Goal: Answer question/provide support: Share knowledge or assist other users

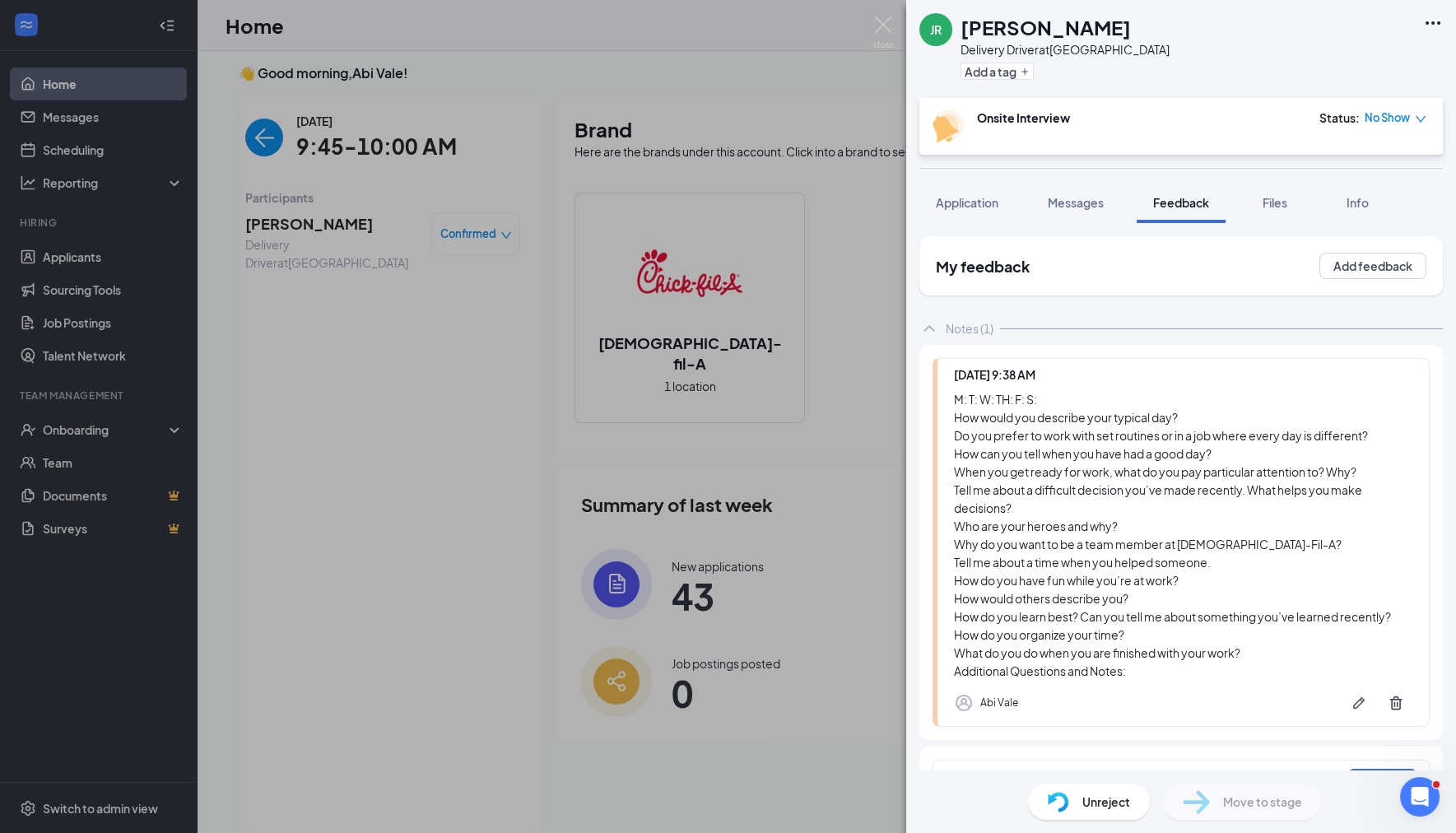
click at [300, 149] on div "JR [PERSON_NAME] Delivery Driver at [GEOGRAPHIC_DATA] Add a tag Onsite Intervie…" at bounding box center [728, 416] width 1456 height 833
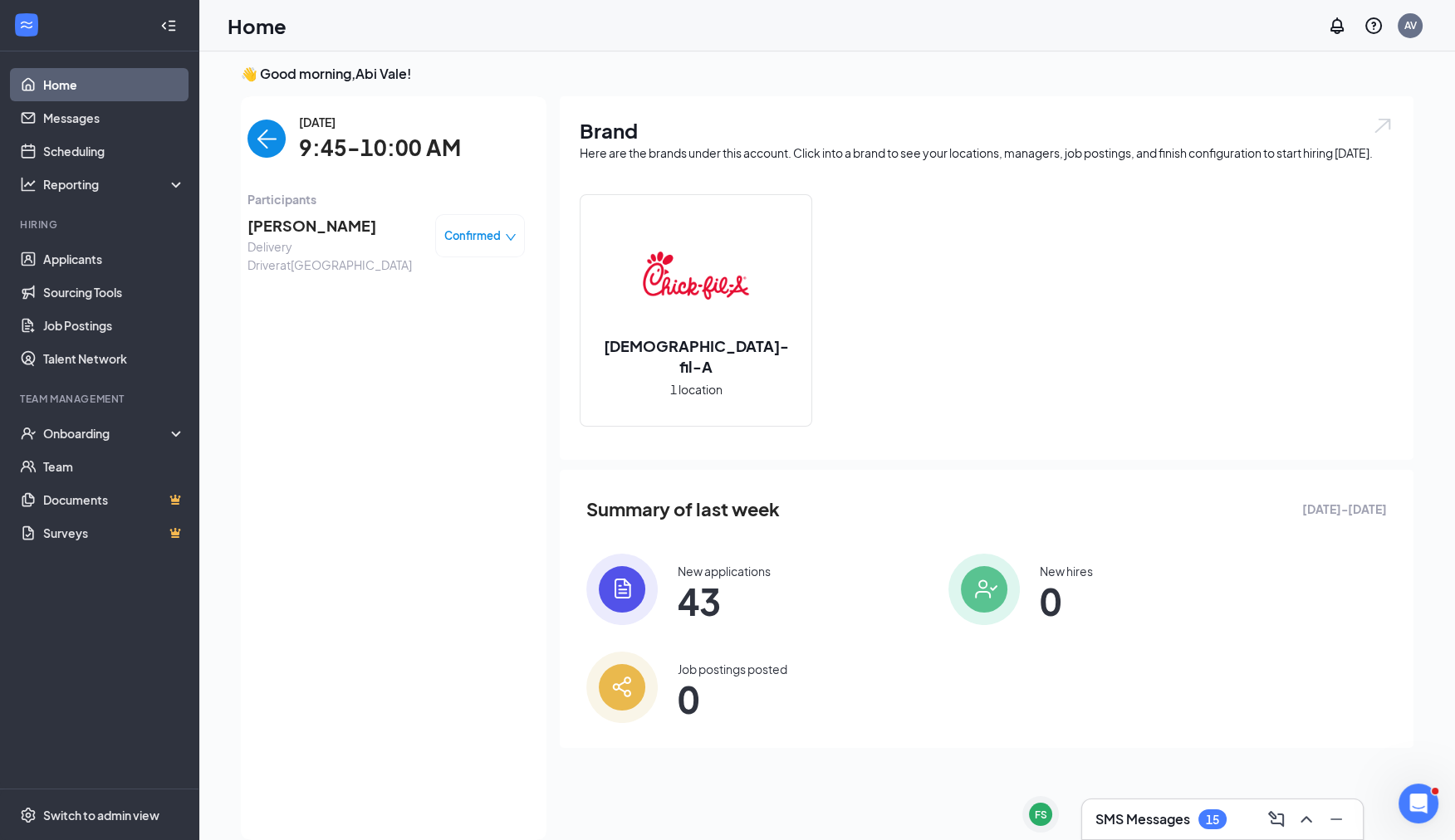
click at [276, 147] on img "back-button" at bounding box center [267, 138] width 39 height 39
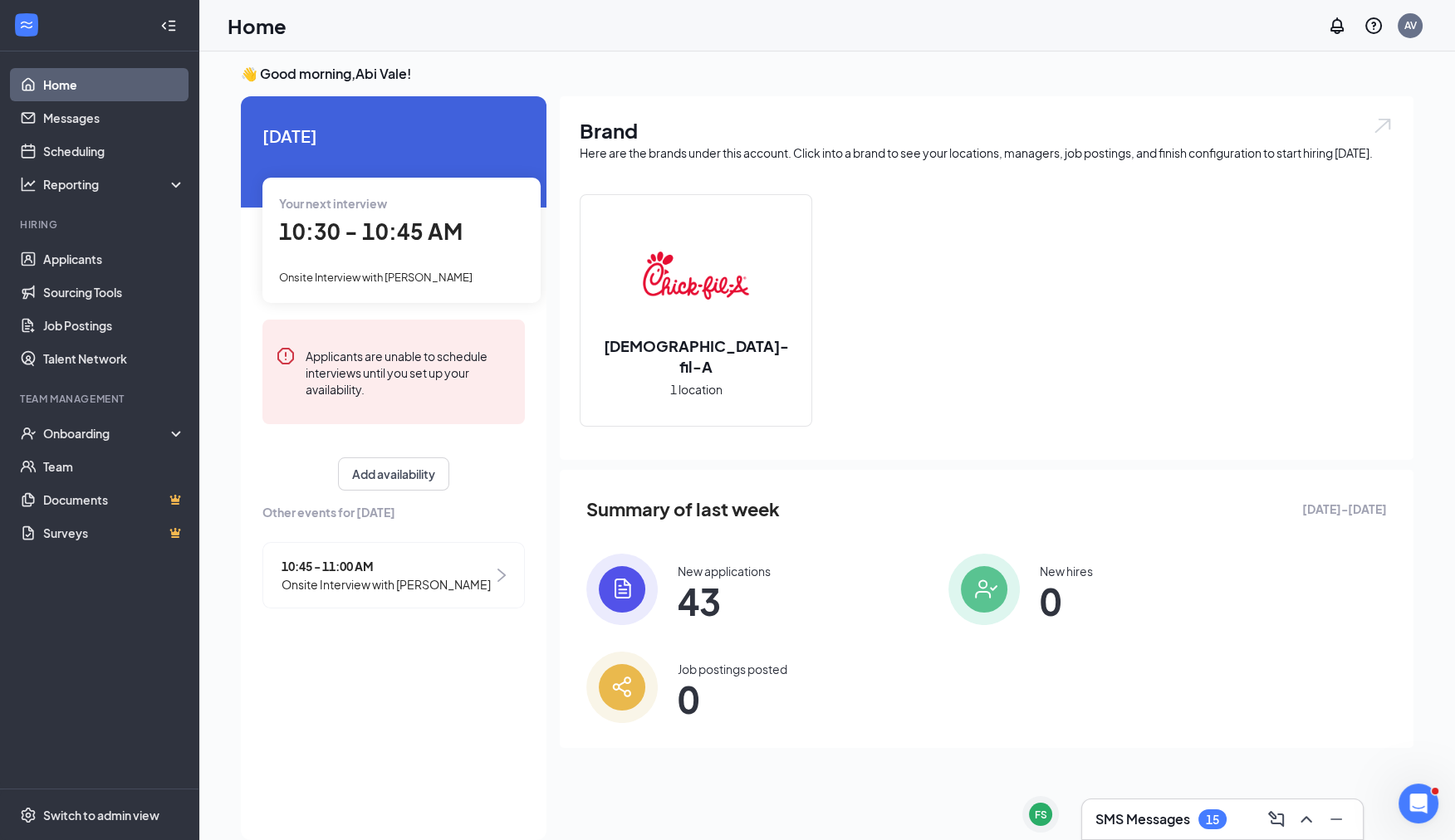
click at [370, 232] on span "10:30 - 10:45 AM" at bounding box center [370, 231] width 183 height 27
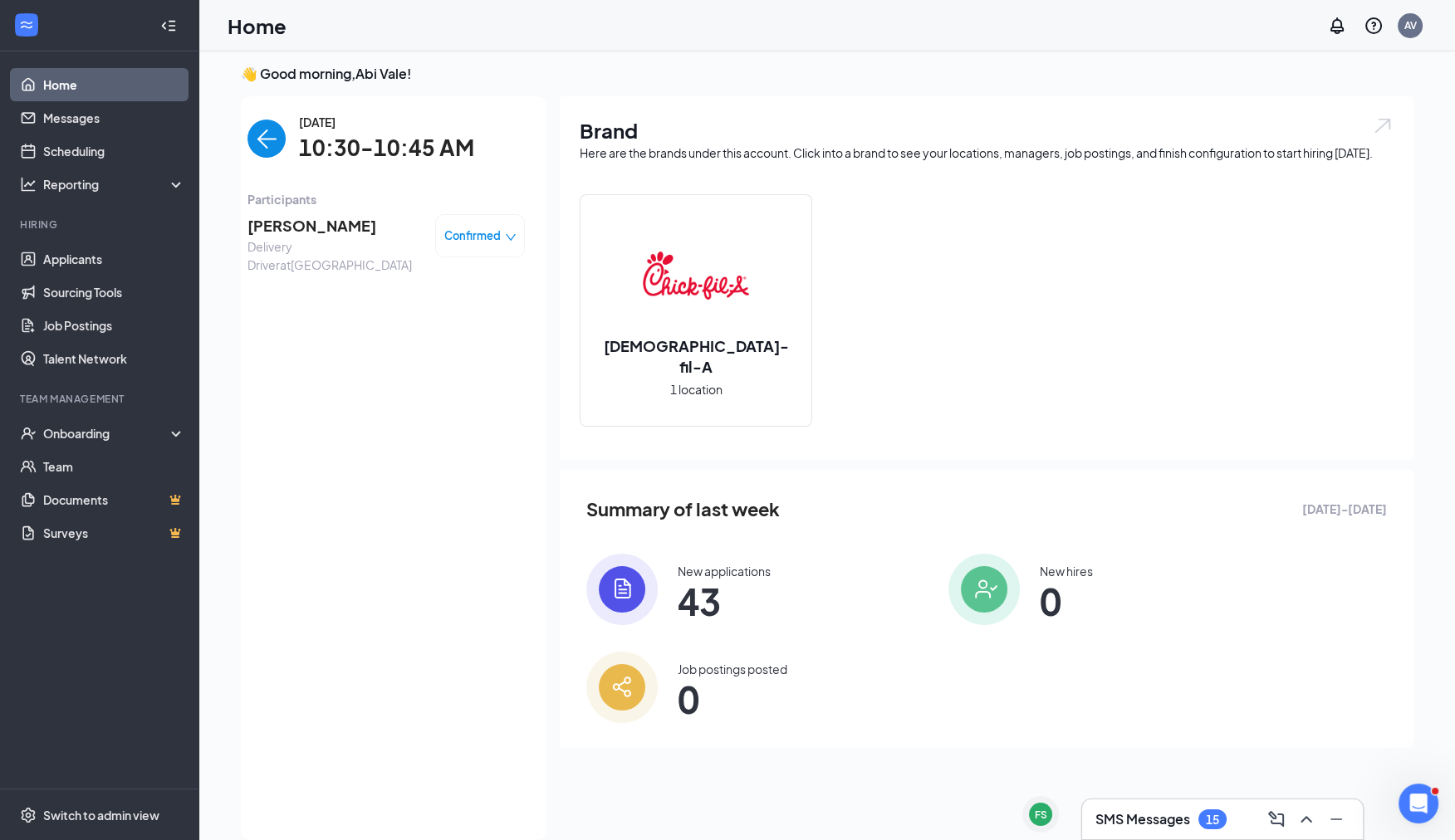
click at [320, 225] on span "[PERSON_NAME]" at bounding box center [334, 225] width 174 height 23
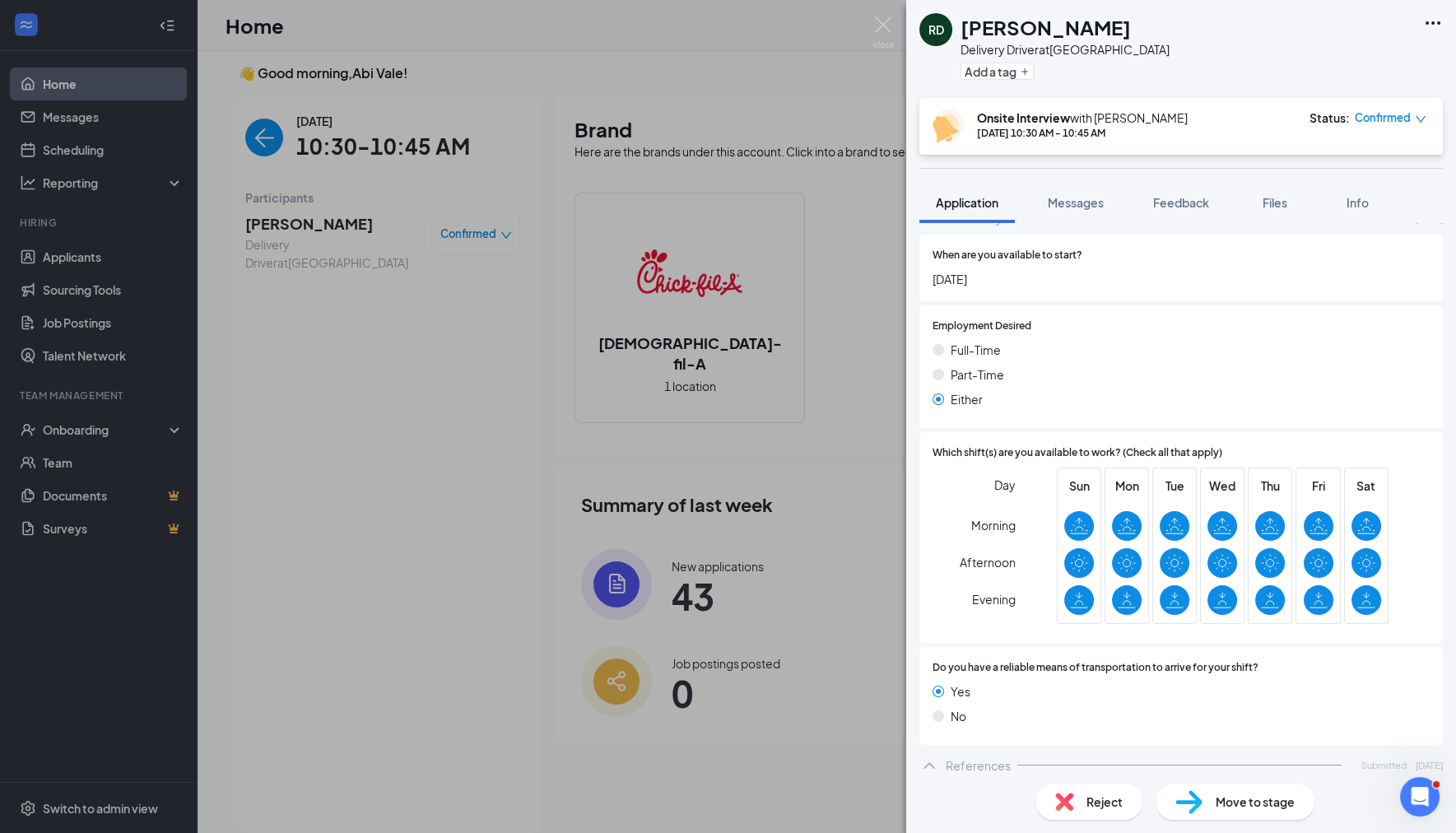
scroll to position [1378, 0]
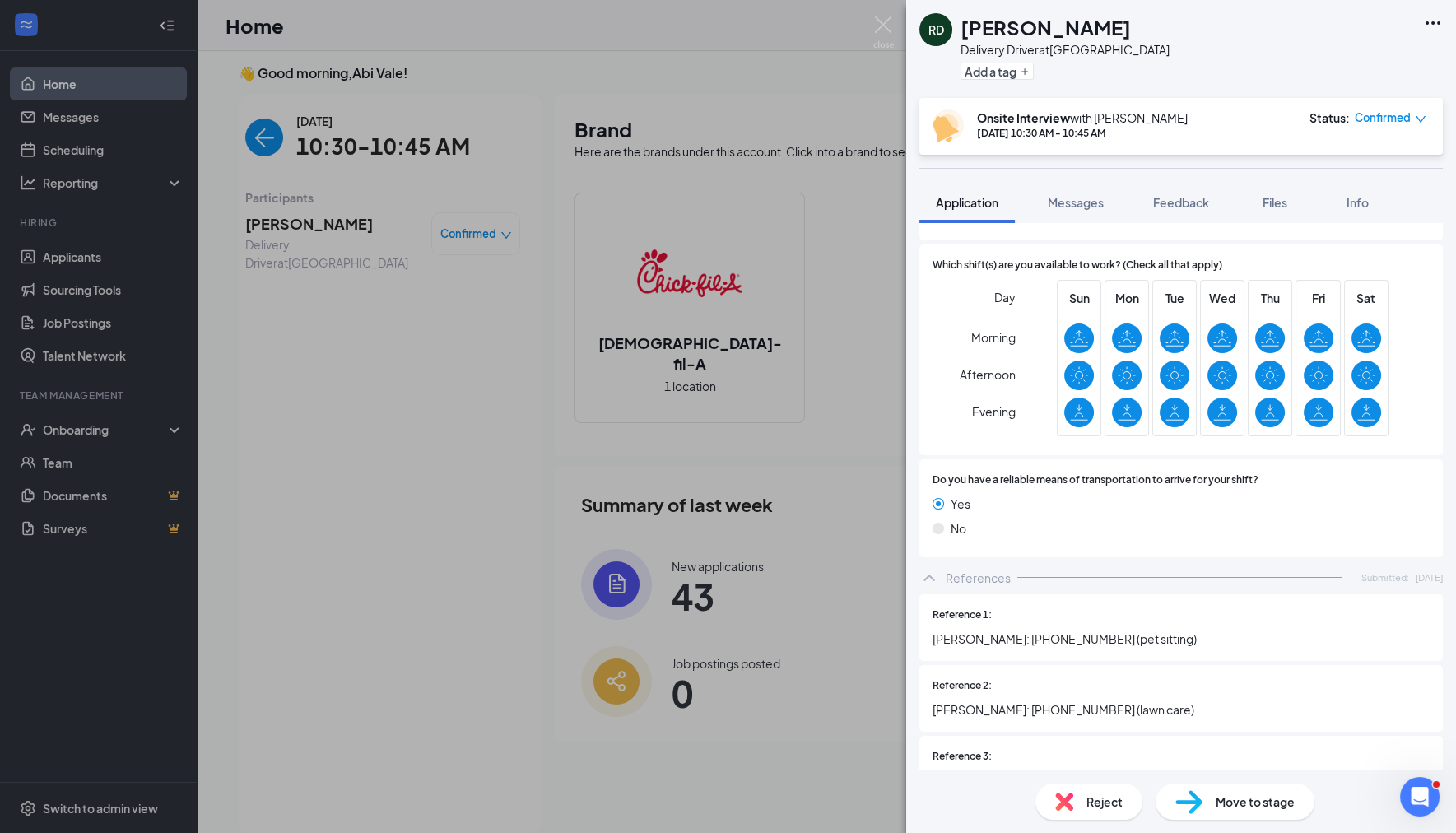
click at [1169, 201] on span "Feedback" at bounding box center [1181, 201] width 56 height 14
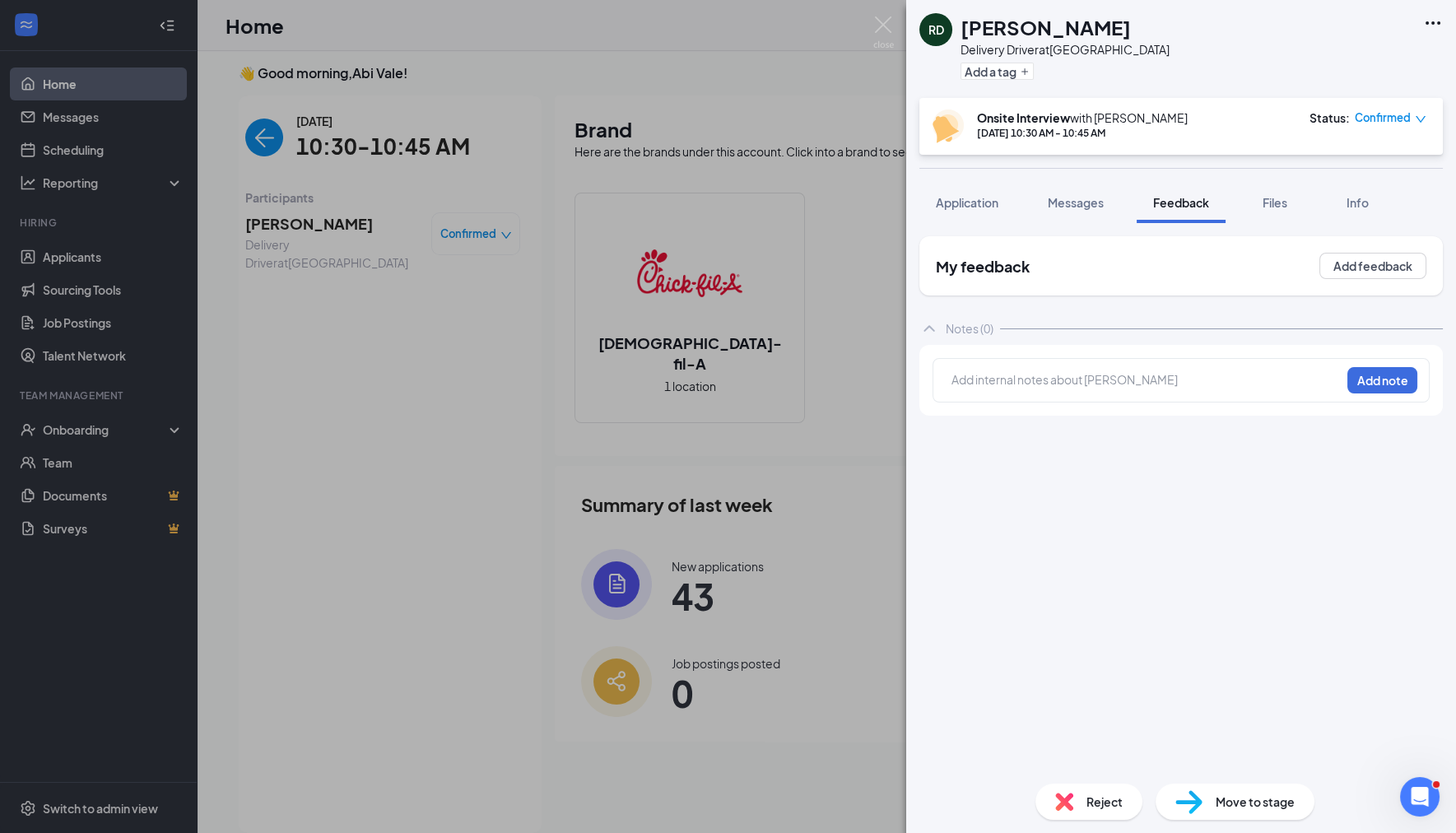
click at [1053, 377] on div at bounding box center [1146, 380] width 388 height 17
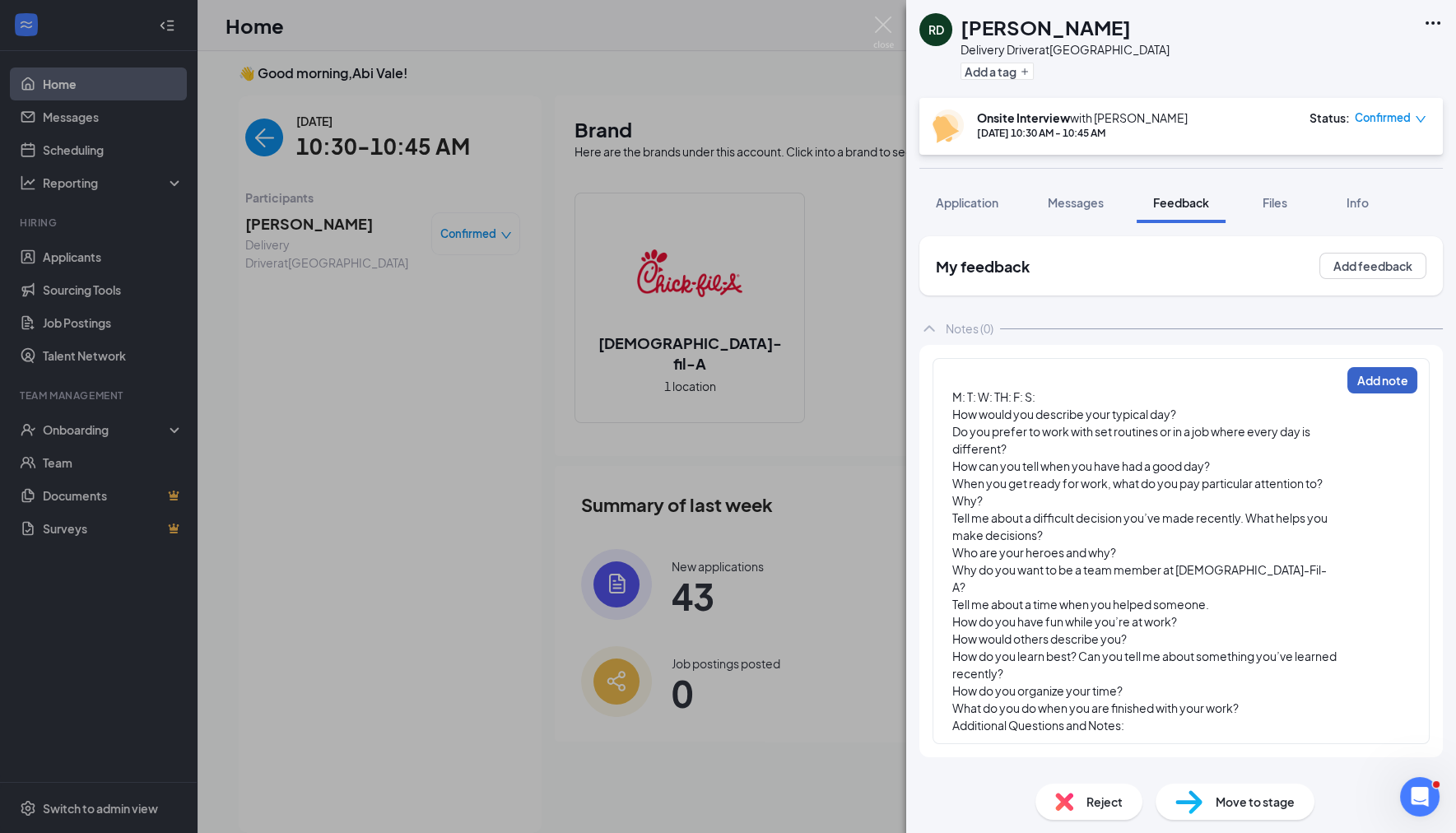
click at [1383, 382] on button "Add note" at bounding box center [1382, 380] width 70 height 26
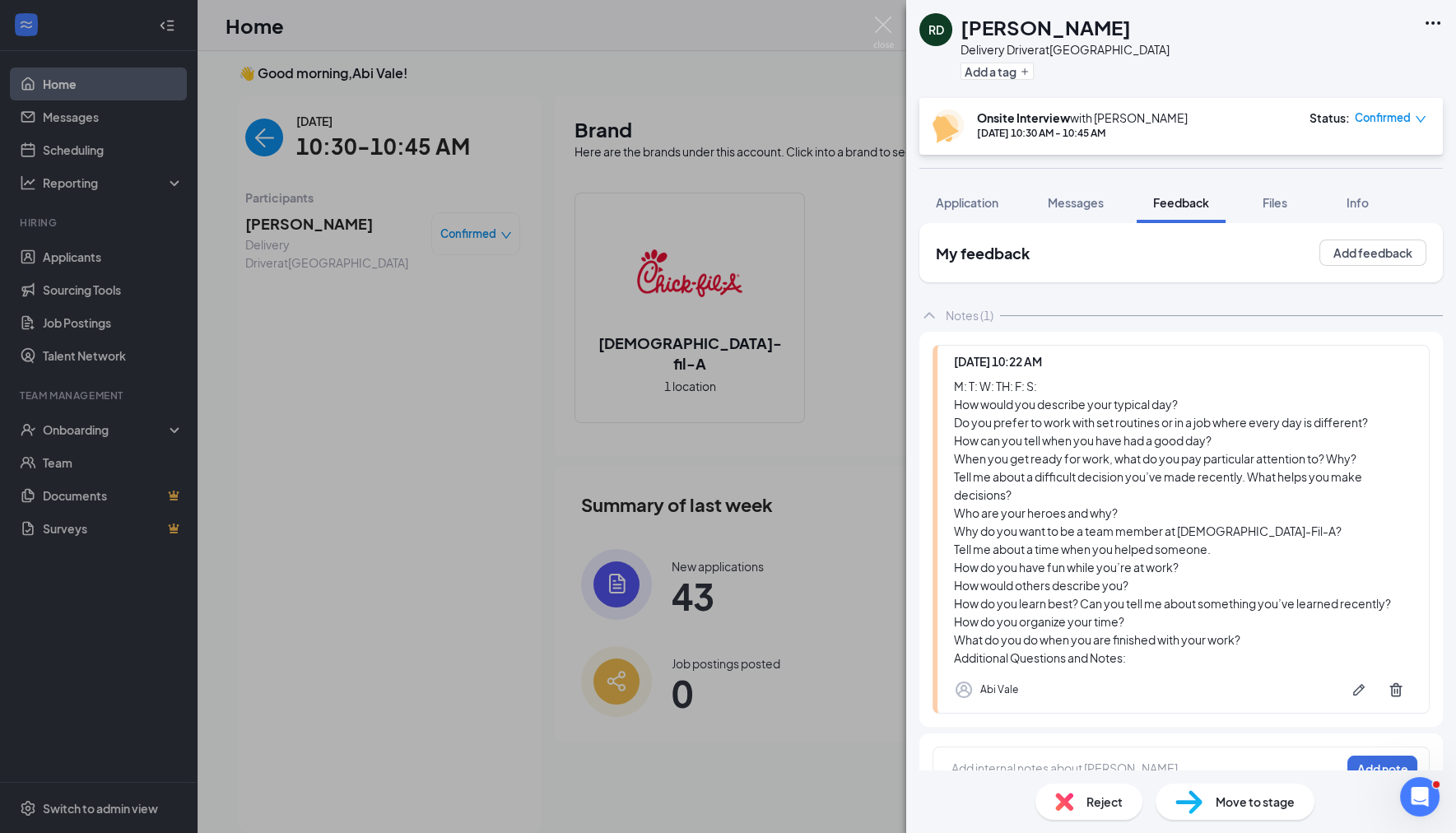
scroll to position [14, 0]
click at [963, 379] on div "M: T: W: TH: F: S: How would you describe your typical day? Do you prefer to wo…" at bounding box center [1182, 521] width 458 height 290
click at [963, 381] on div "M: T: W: TH: F: S: How would you describe your typical day? Do you prefer to wo…" at bounding box center [1182, 521] width 458 height 290
click at [967, 381] on div "M: T: W: TH: F: S: How would you describe your typical day? Do you prefer to wo…" at bounding box center [1182, 521] width 458 height 290
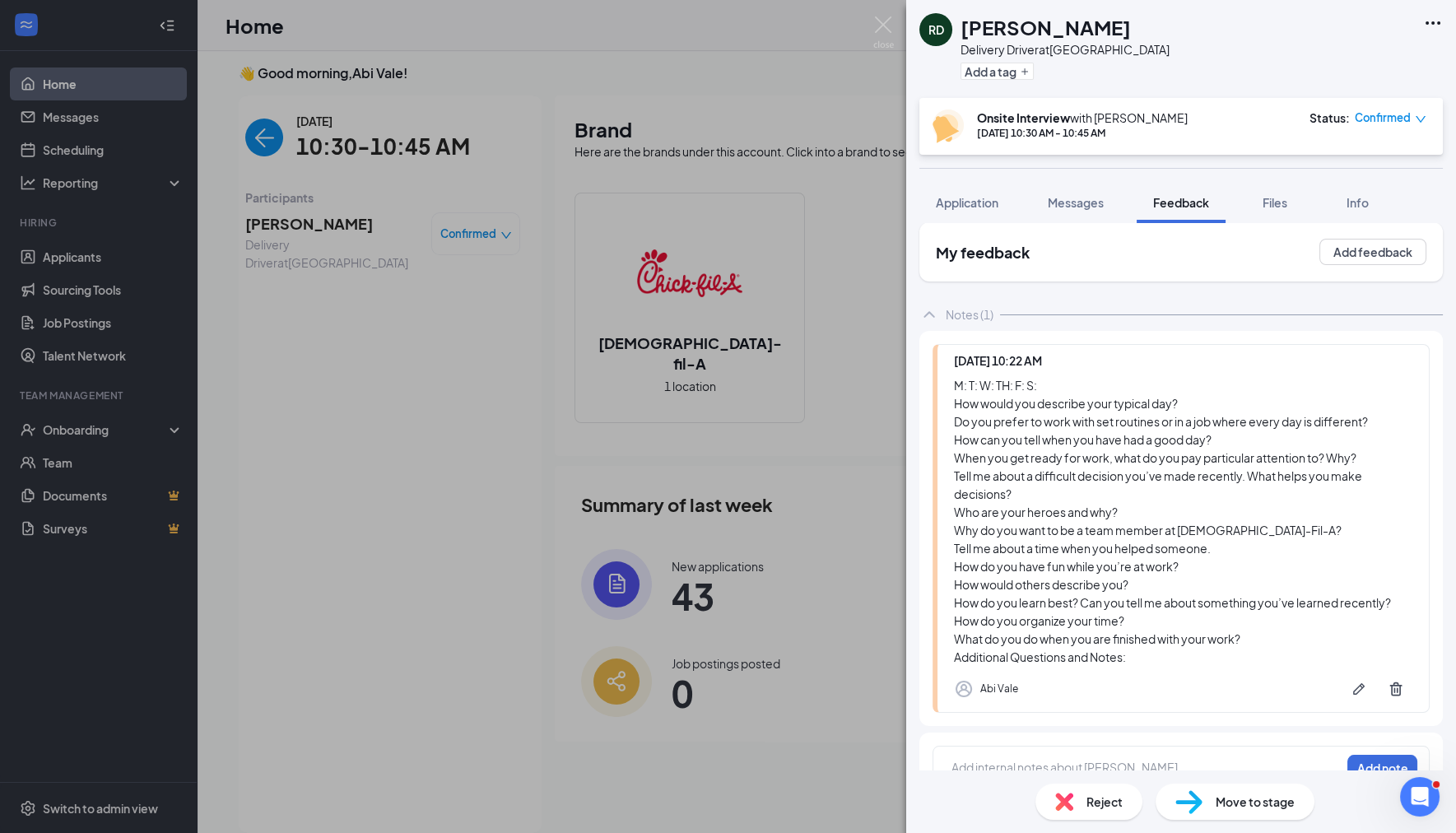
click at [964, 380] on div "M: T: W: TH: F: S: How would you describe your typical day? Do you prefer to wo…" at bounding box center [1182, 521] width 458 height 290
drag, startPoint x: 964, startPoint y: 380, endPoint x: 1069, endPoint y: 381, distance: 105.0
click at [1069, 381] on div "M: T: W: TH: F: S: How would you describe your typical day? Do you prefer to wo…" at bounding box center [1182, 521] width 458 height 290
click at [964, 381] on div "M: T: W: TH: F: S: How would you describe your typical day? Do you prefer to wo…" at bounding box center [1182, 521] width 458 height 290
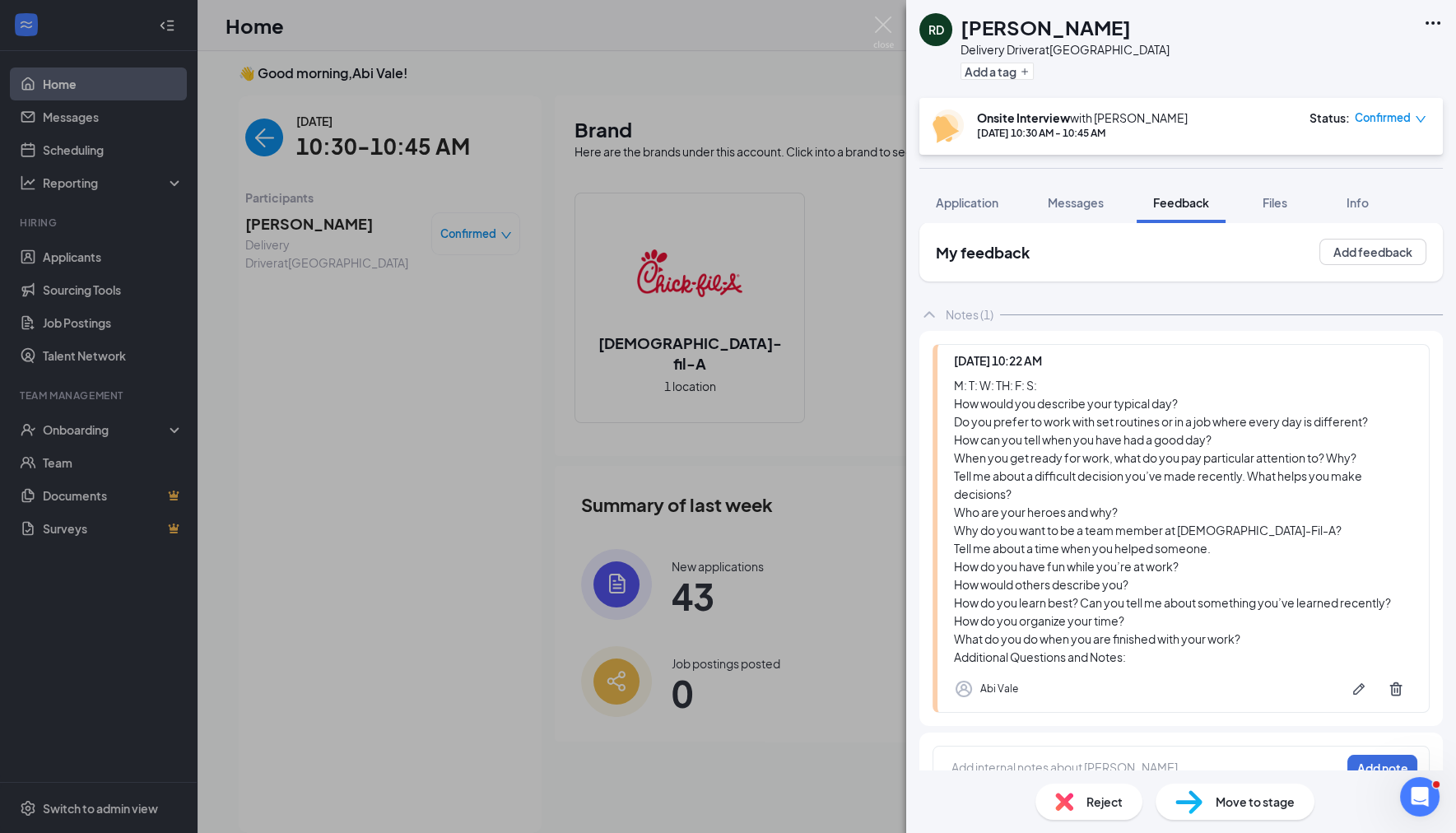
click at [1187, 398] on div "M: T: W: TH: F: S: How would you describe your typical day? Do you prefer to wo…" at bounding box center [1182, 521] width 458 height 290
click at [1089, 505] on div "M: T: W: TH: F: S: How would you describe your typical day? Do you prefer to wo…" at bounding box center [1182, 521] width 458 height 290
click at [1062, 501] on div "M: T: W: TH: F: S: How would you describe your typical day? Do you prefer to wo…" at bounding box center [1182, 521] width 458 height 290
click at [967, 379] on div "M: T: W: TH: F: S: How would you describe your typical day? Do you prefer to wo…" at bounding box center [1182, 521] width 458 height 290
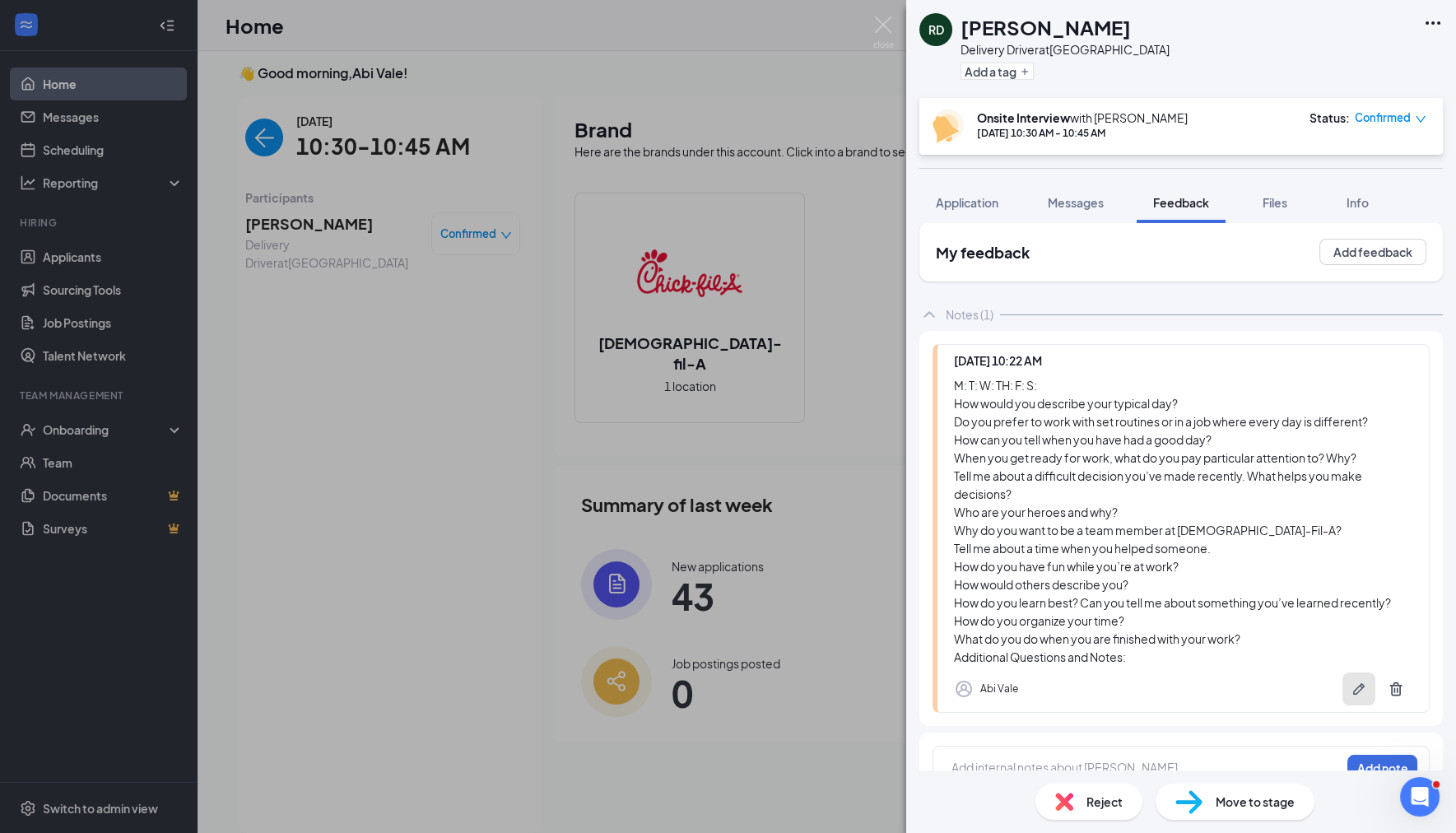
click at [1351, 686] on icon "Pen" at bounding box center [1358, 688] width 16 height 16
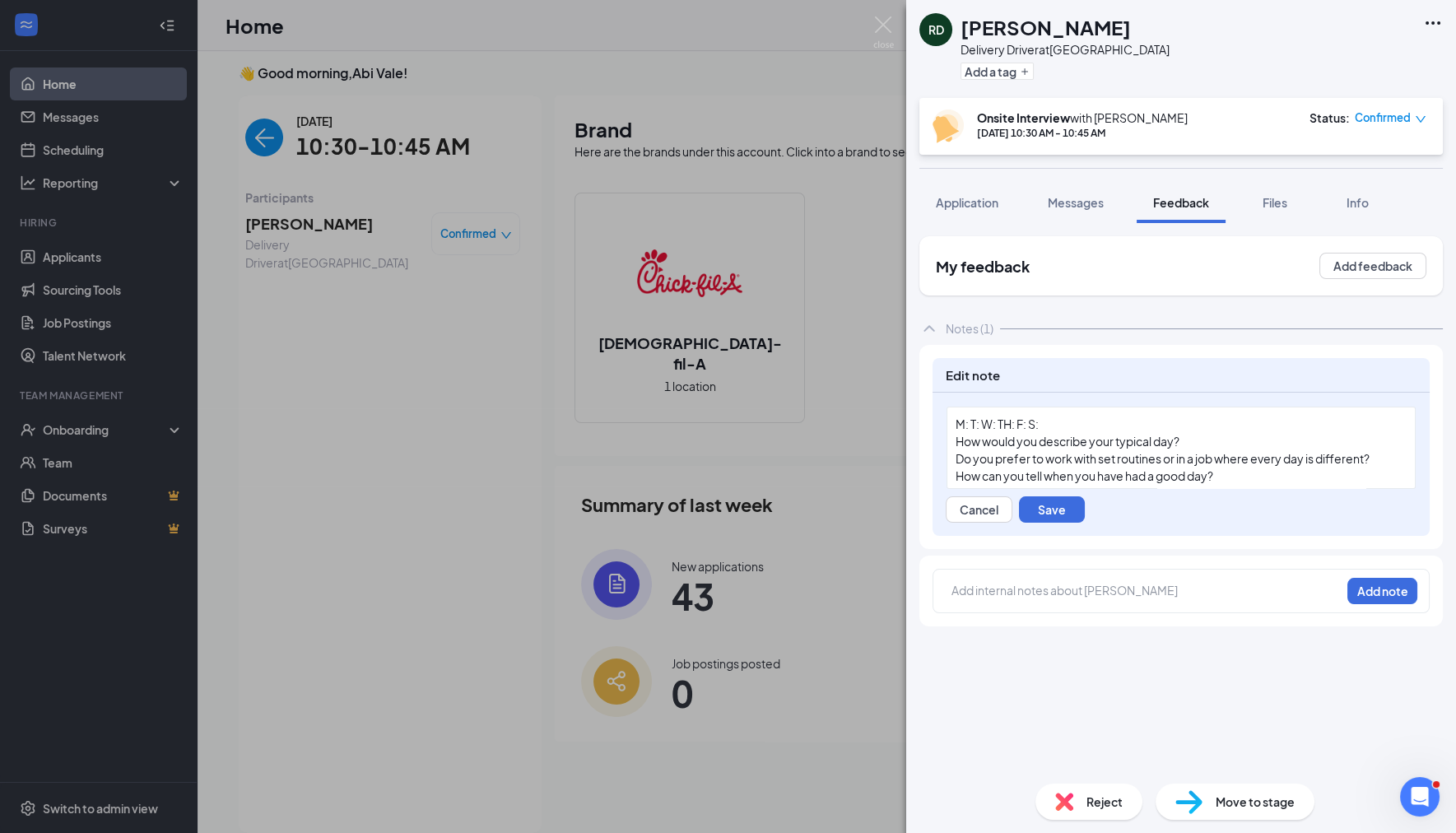
scroll to position [0, 0]
click at [966, 421] on span "M: T: W: TH: F: S:" at bounding box center [997, 423] width 83 height 14
click at [983, 423] on span "M:op T: W: TH: F: S:" at bounding box center [1004, 423] width 98 height 14
click at [989, 422] on span "M:ope T: W: TH: F: S:" at bounding box center [1008, 423] width 105 height 14
click at [1007, 422] on span "M:open T: W: TH: F: S:" at bounding box center [1011, 423] width 112 height 14
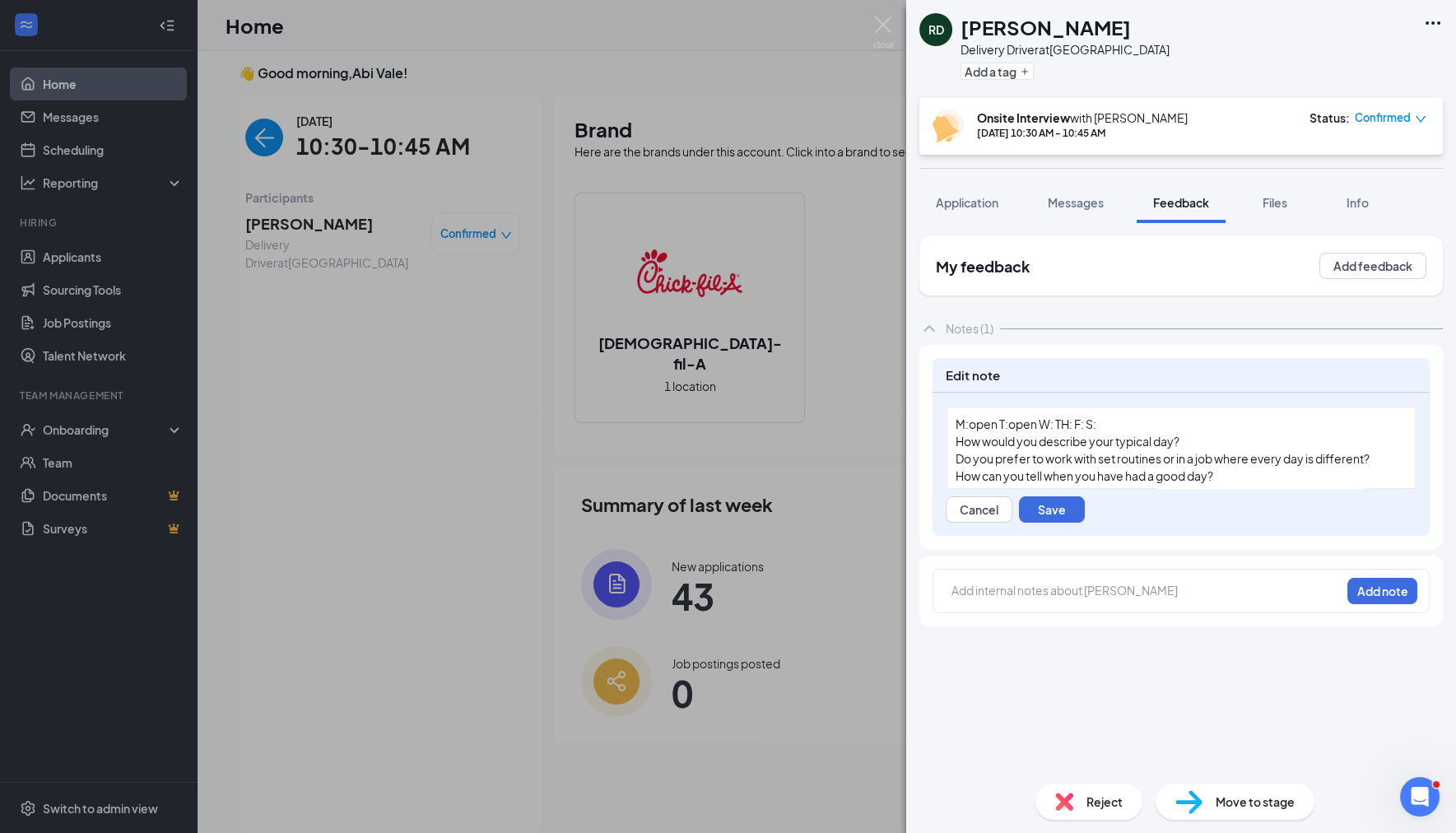
click at [1052, 422] on span "M:open T:open W: TH: F: S:" at bounding box center [1026, 423] width 141 height 14
click at [1101, 420] on span "M:open T:open W:open TH: F: S:" at bounding box center [1040, 423] width 169 height 14
click at [1142, 422] on span "M:open T:open W:open TH:open F: S:" at bounding box center [1054, 423] width 198 height 14
click at [1192, 423] on div "M:open T:open W:open TH:open F:open S:" at bounding box center [1181, 424] width 451 height 17
click at [1188, 458] on div "How would you describe your typical day?" at bounding box center [1181, 459] width 451 height 17
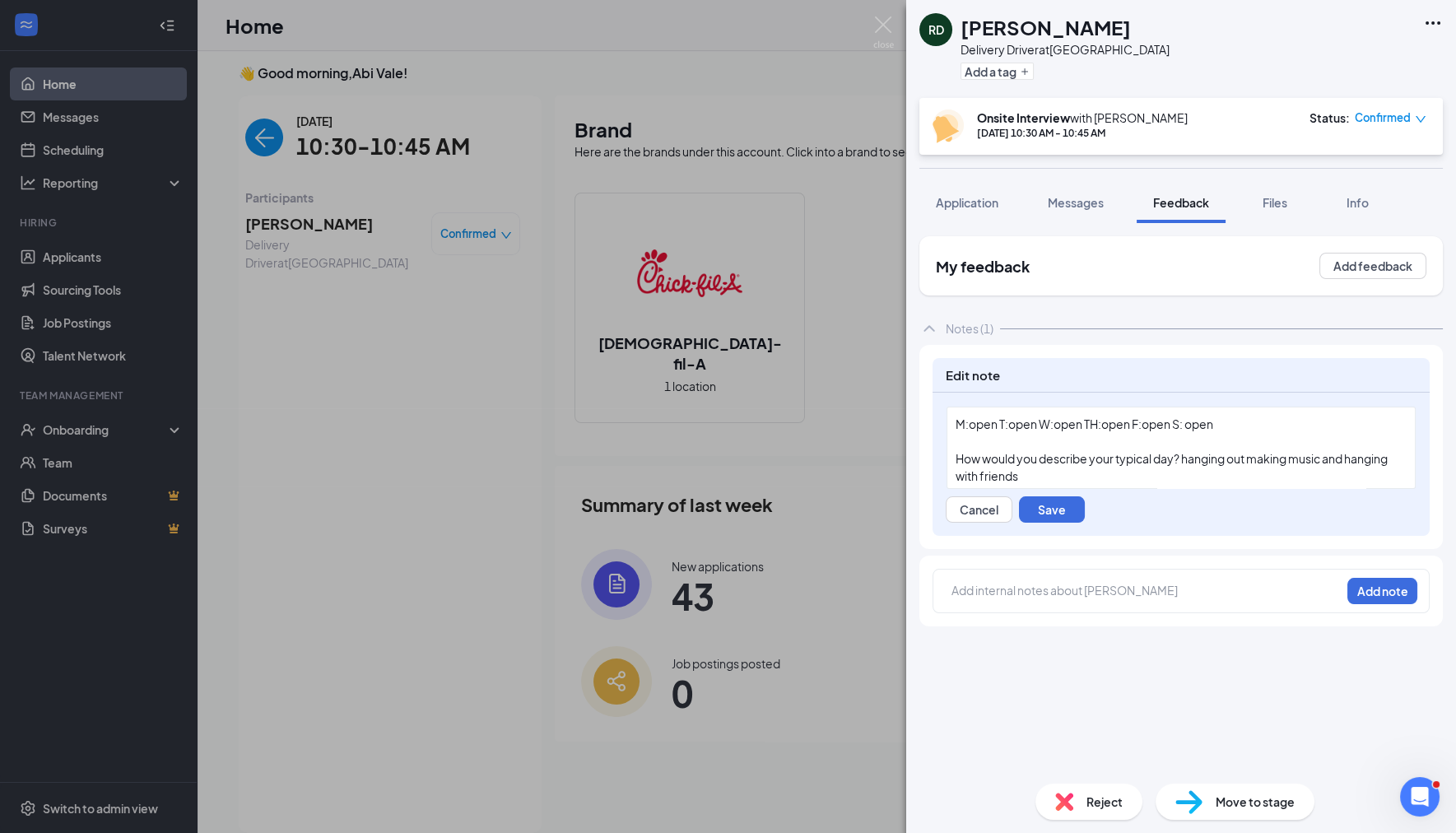
scroll to position [37, 0]
click at [1384, 456] on div "Do you prefer to work with set routines or in a job where every day is differen…" at bounding box center [1181, 457] width 451 height 17
click at [1164, 439] on div "How would you describe your typical day? hanging out making music and hanging w…" at bounding box center [1181, 431] width 451 height 35
click at [1241, 470] on div "How can you tell when you have had a good day?" at bounding box center [1181, 474] width 451 height 17
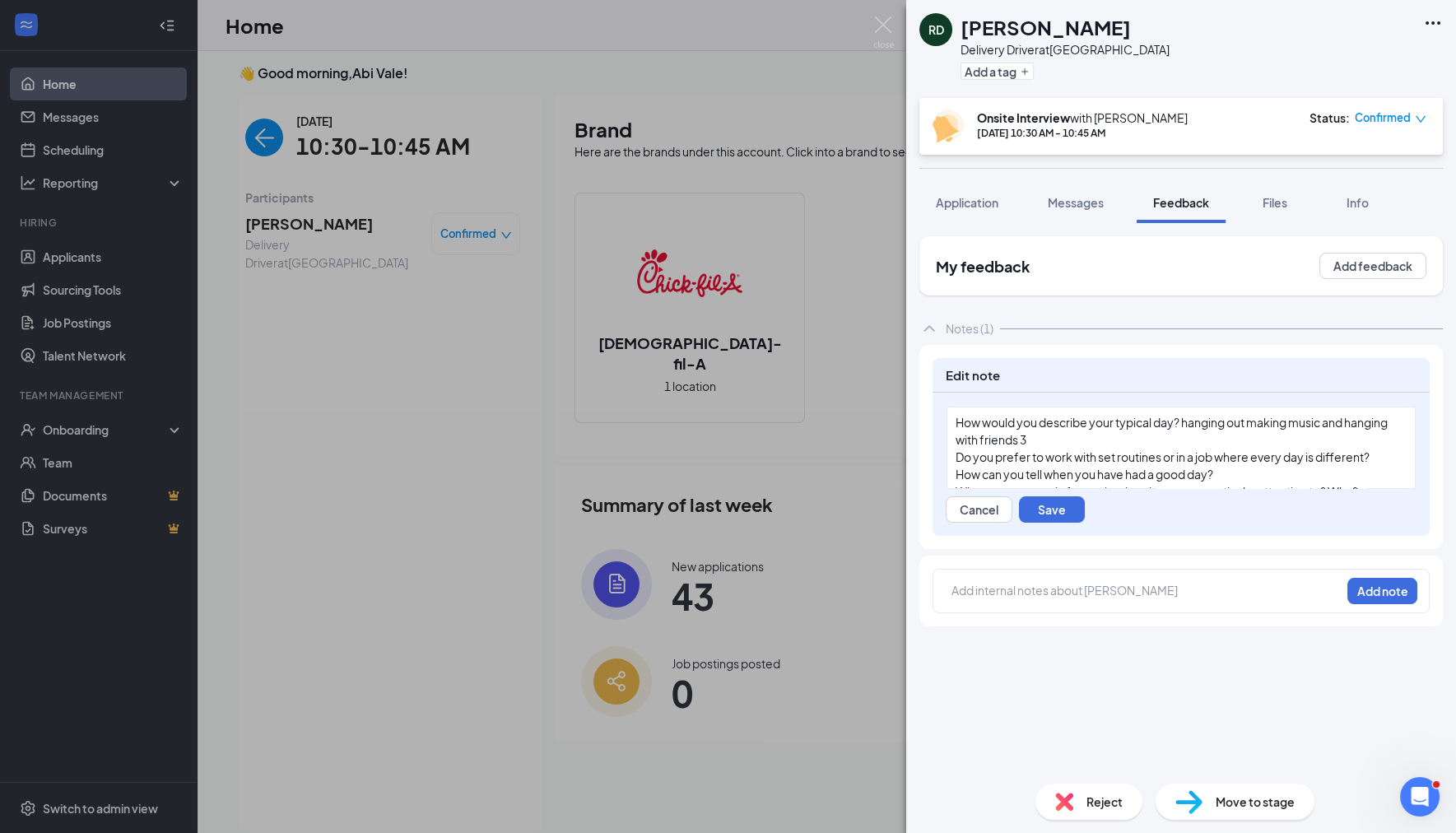
scroll to position [56, 0]
click at [1387, 432] on div "Do you prefer to work with set routines or in a job where every day is differen…" at bounding box center [1181, 437] width 451 height 17
click at [1255, 454] on div "How can you tell when you have had a good day?" at bounding box center [1181, 455] width 451 height 17
click at [1385, 432] on div "Do you prefer to work with set routines or in a job where every day is differen…" at bounding box center [1181, 437] width 451 height 17
click at [1220, 422] on div "How would you describe your typical day? hanging out making music and hanging w…" at bounding box center [1181, 411] width 451 height 35
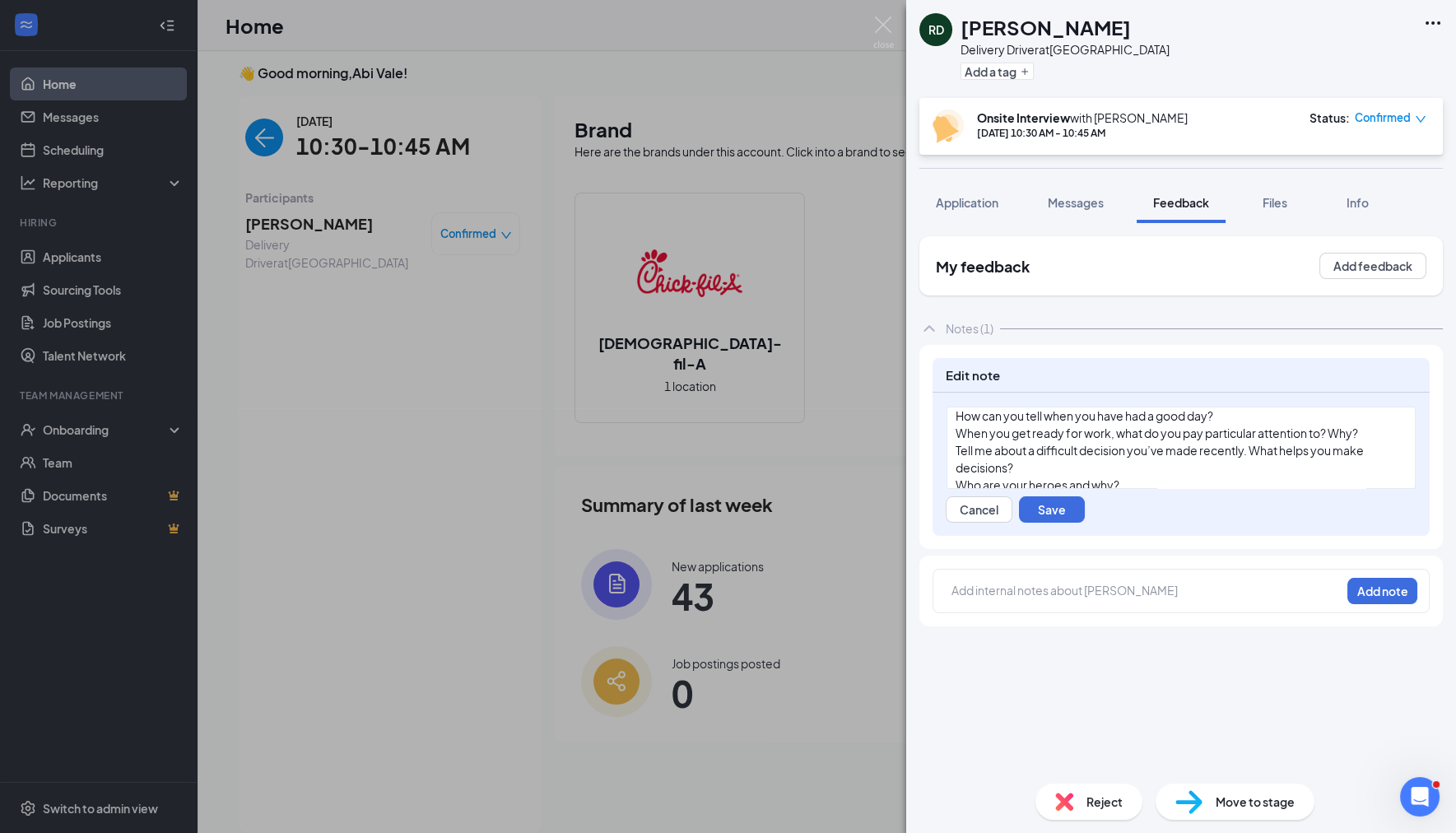
scroll to position [92, 0]
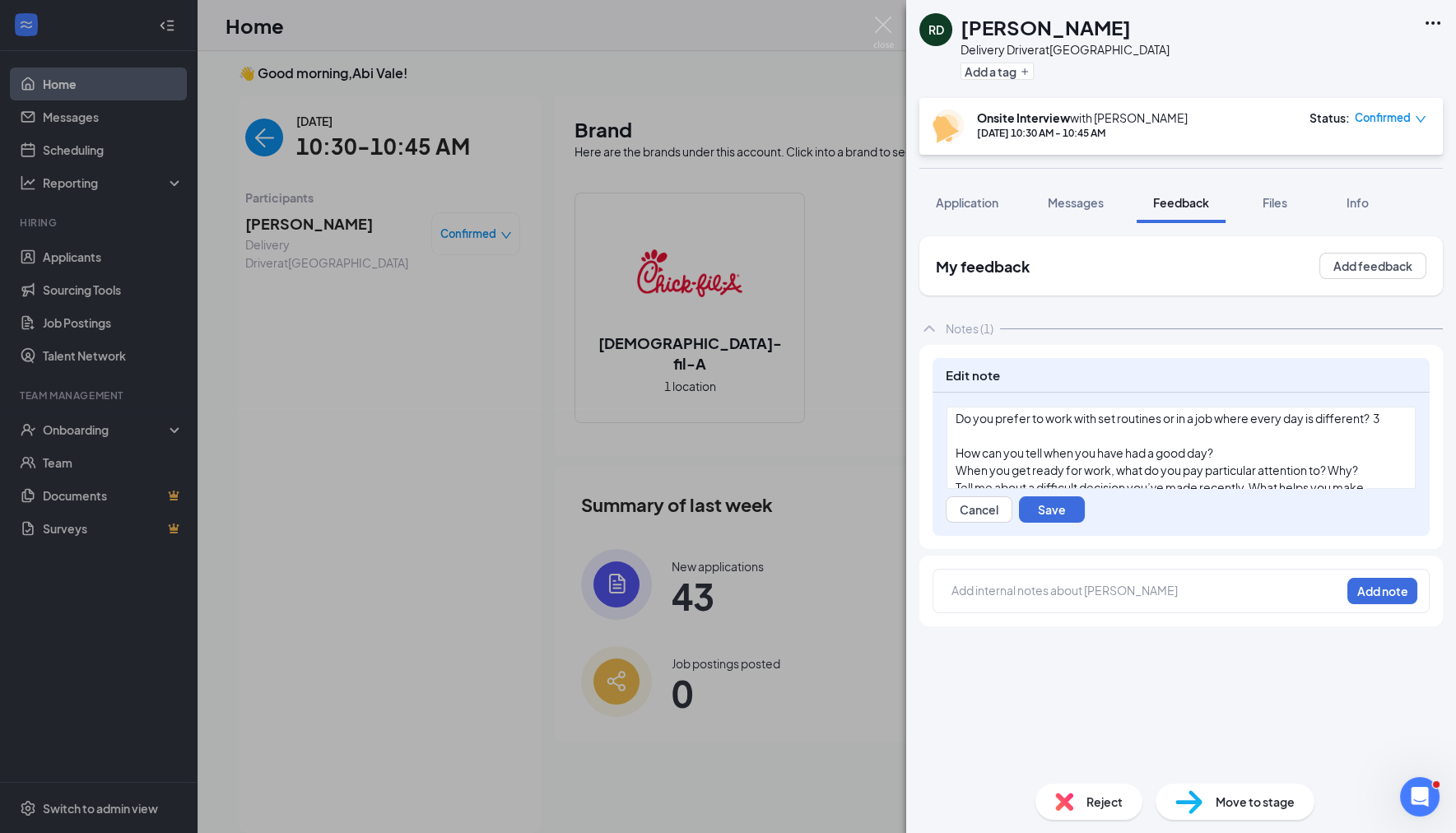
click at [1238, 450] on div "How can you tell when you have had a good day?" at bounding box center [1181, 453] width 451 height 17
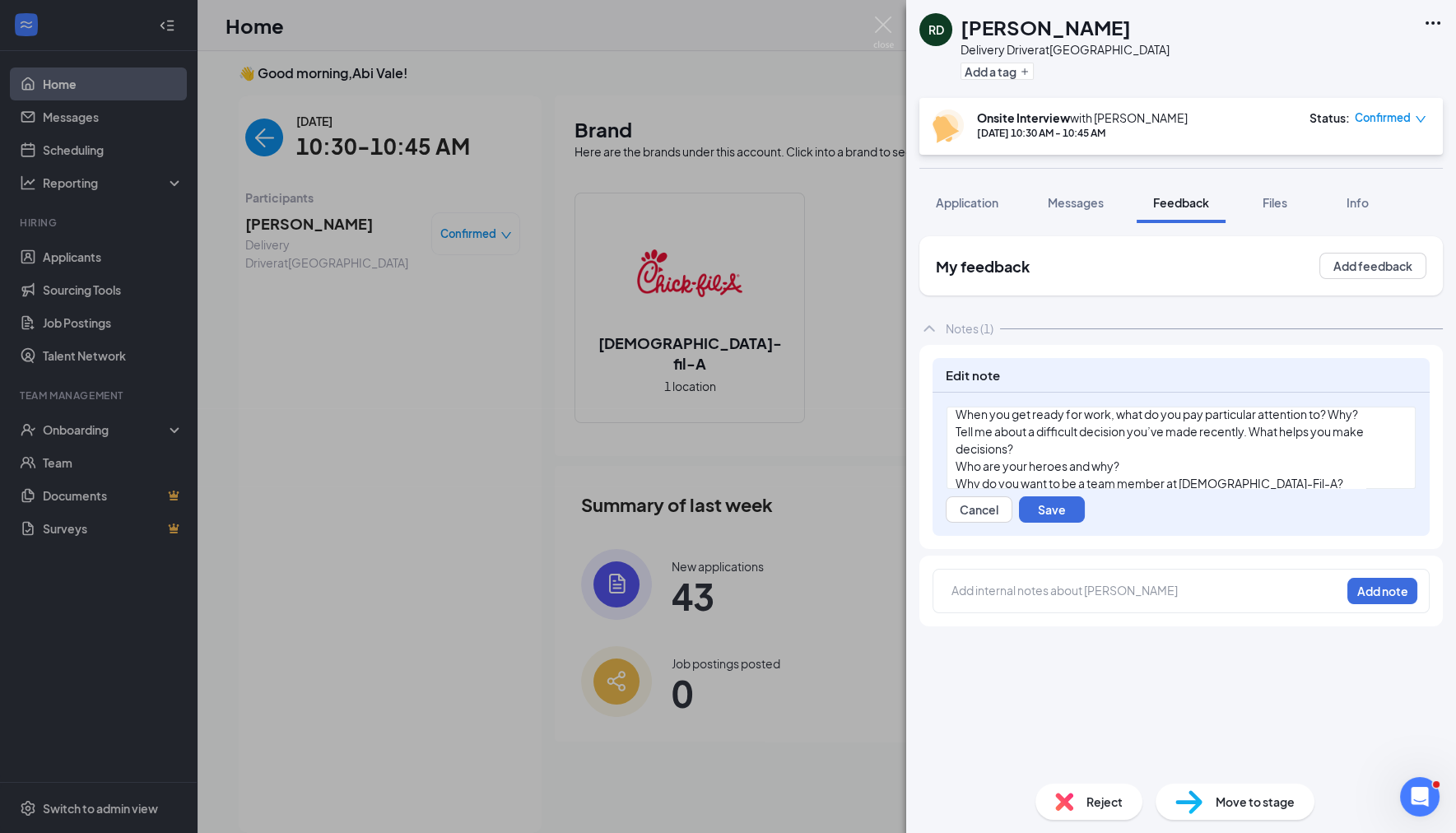
scroll to position [129, 0]
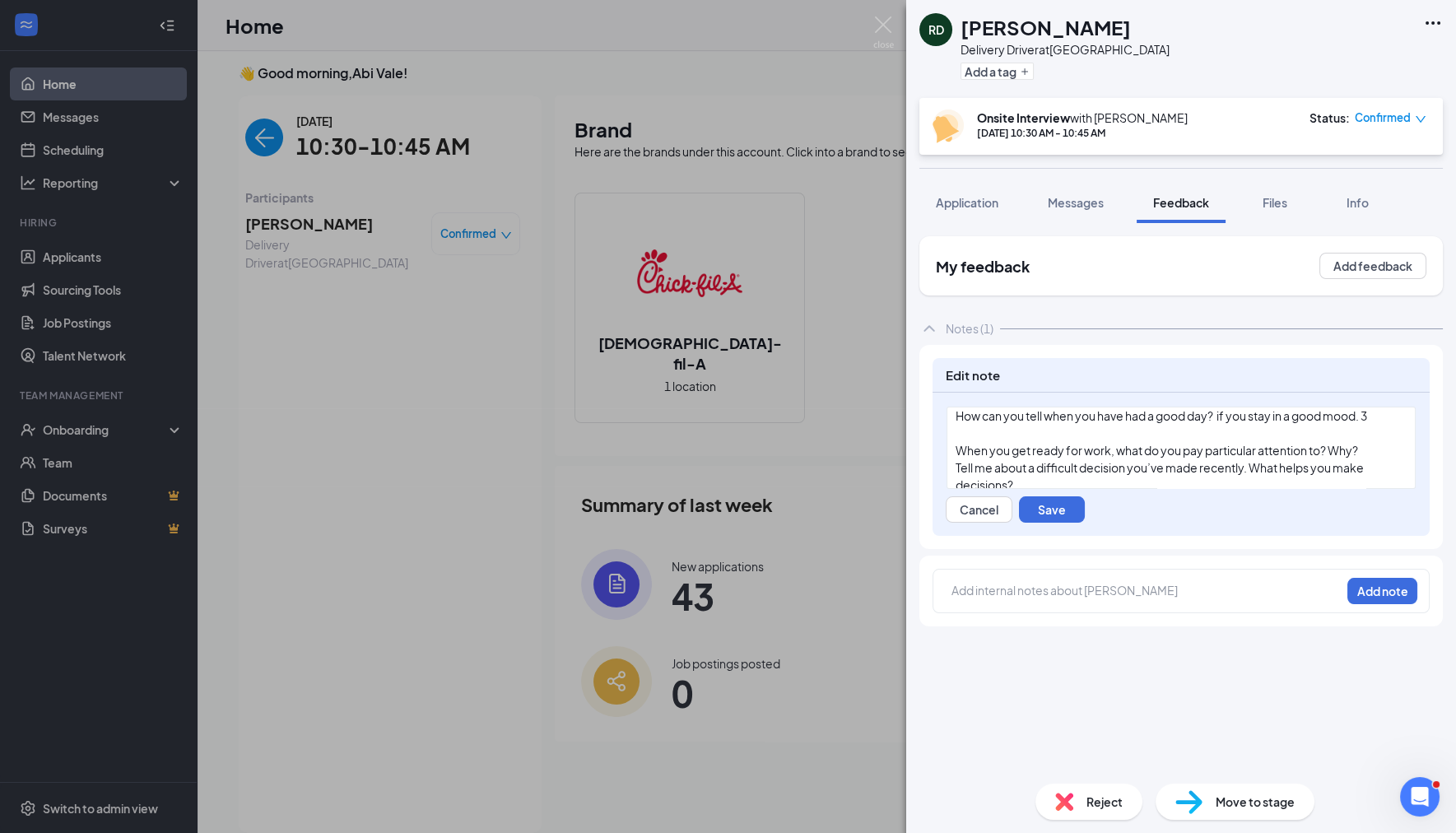
click at [1363, 446] on div "When you get ready for work, what do you pay particular attention to? Why?" at bounding box center [1181, 450] width 451 height 17
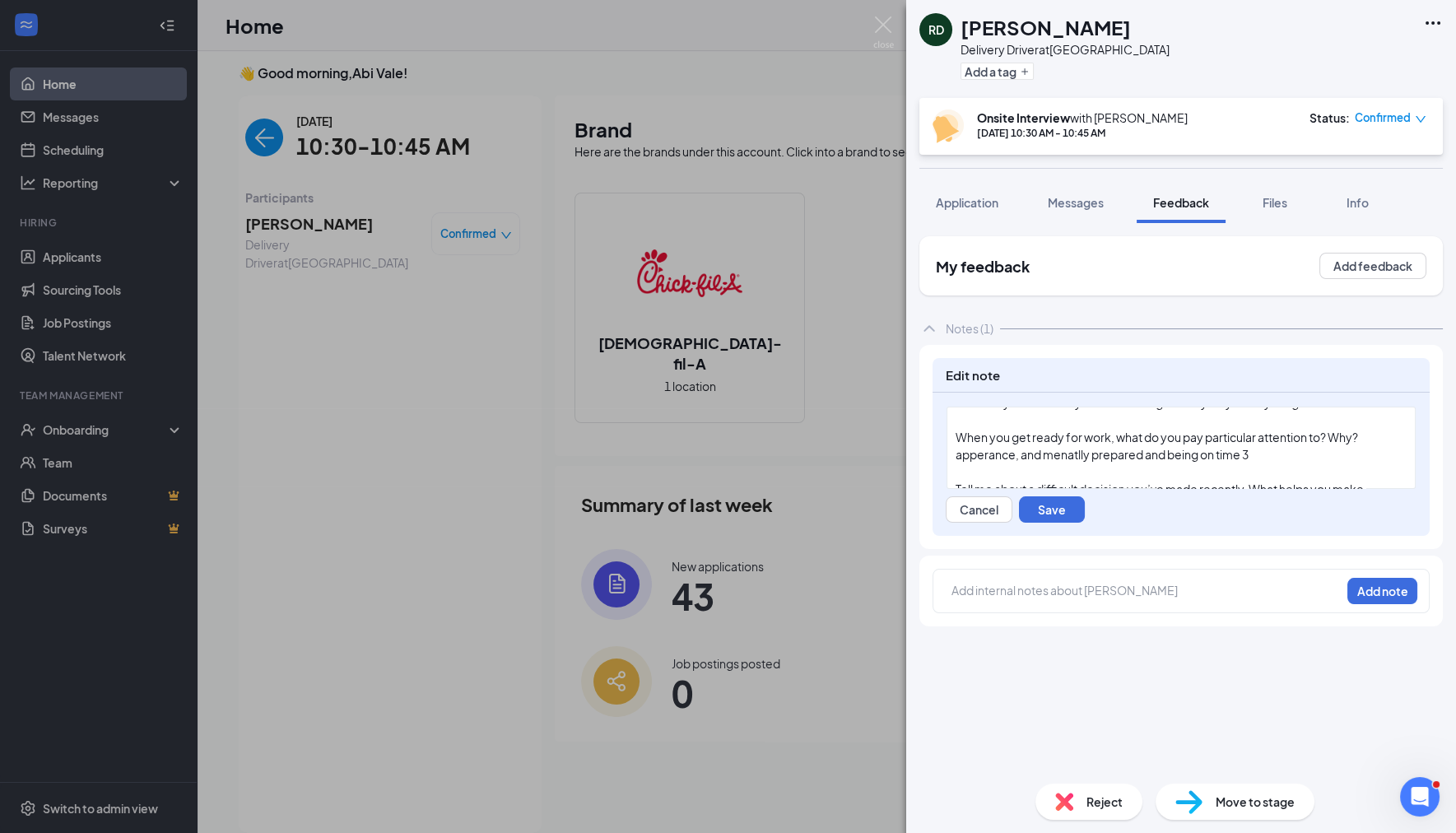
scroll to position [178, 0]
click at [1068, 465] on div "Tell me about a difficult decision you’ve made recently. What helps you make de…" at bounding box center [1181, 462] width 451 height 35
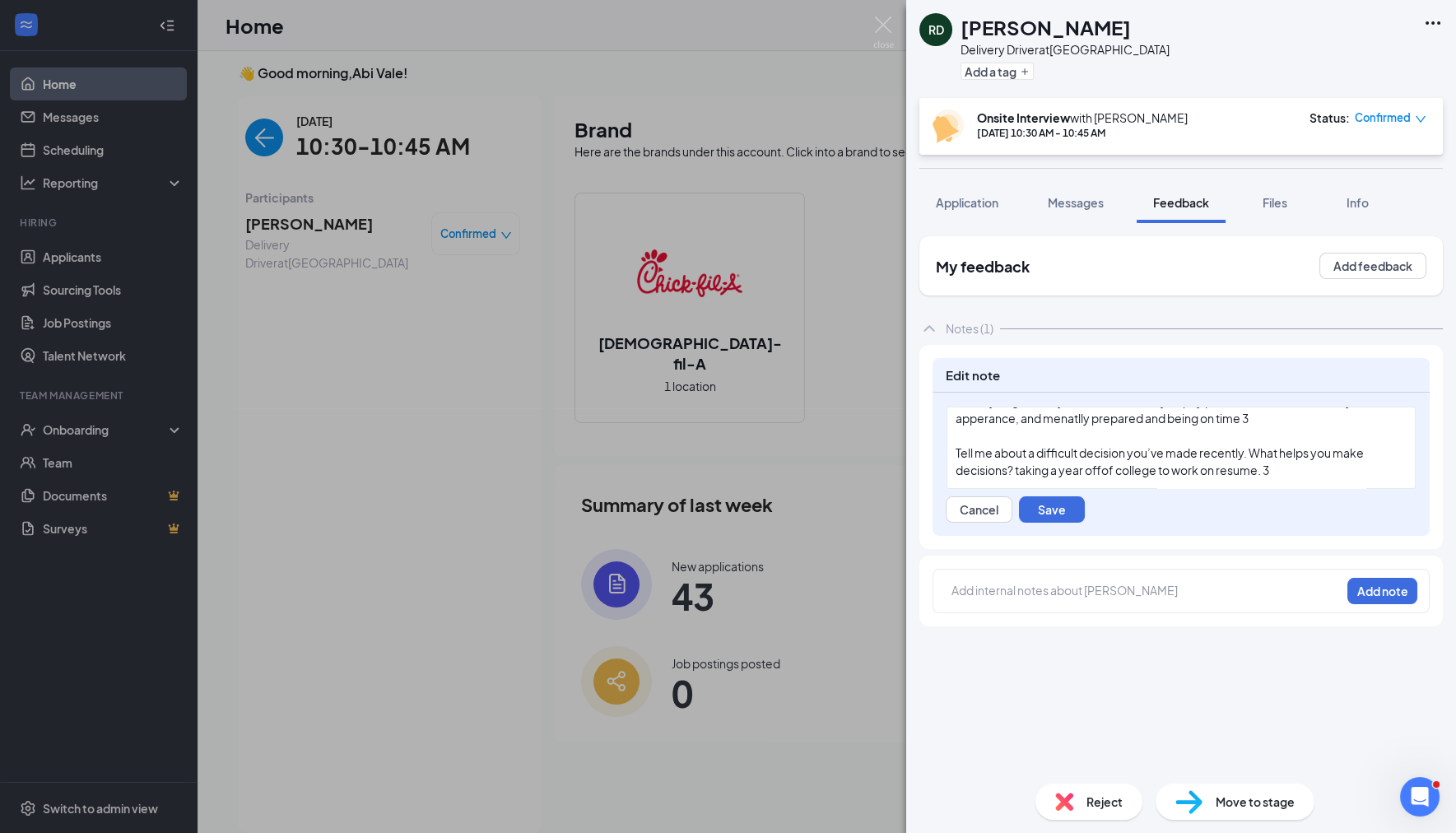
scroll to position [195, 0]
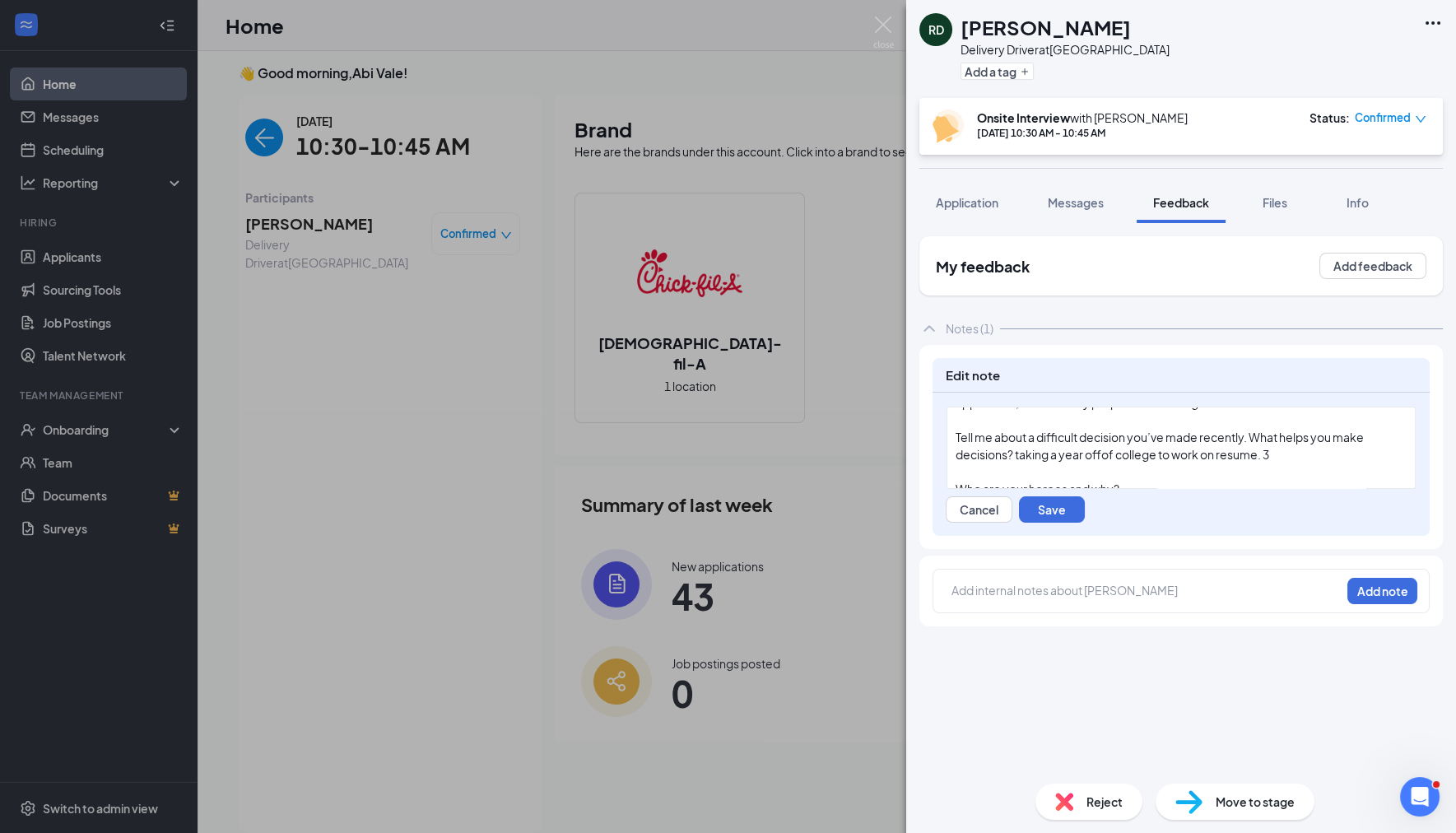
click at [1272, 445] on div "Tell me about a difficult decision you’ve made recently. What helps you make de…" at bounding box center [1181, 445] width 451 height 35
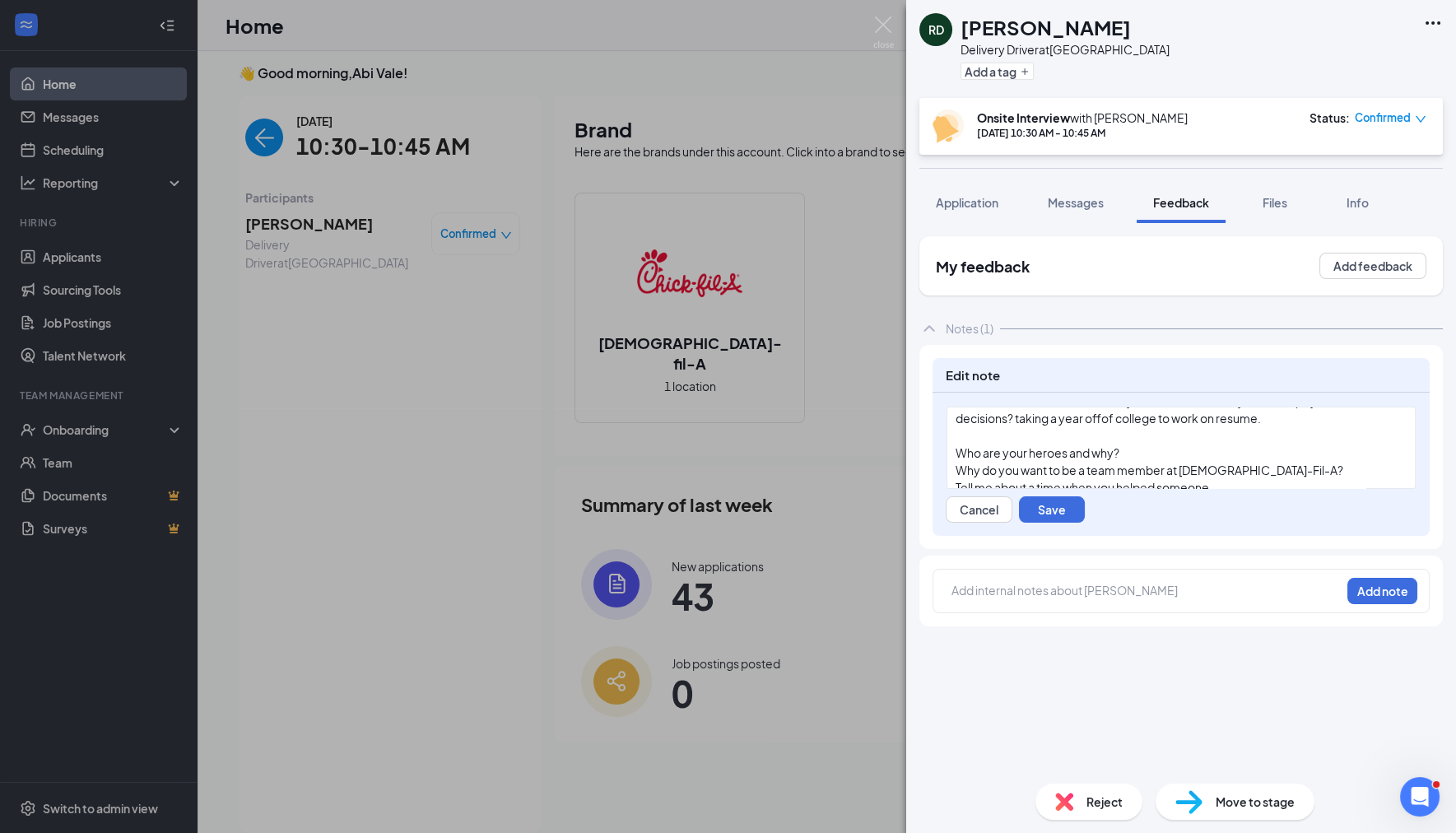
click at [1130, 445] on div "Who are your heroes and why?" at bounding box center [1181, 453] width 451 height 17
click at [1130, 445] on div "Who are your heroes and why?" at bounding box center [1181, 453] width 451 height 17
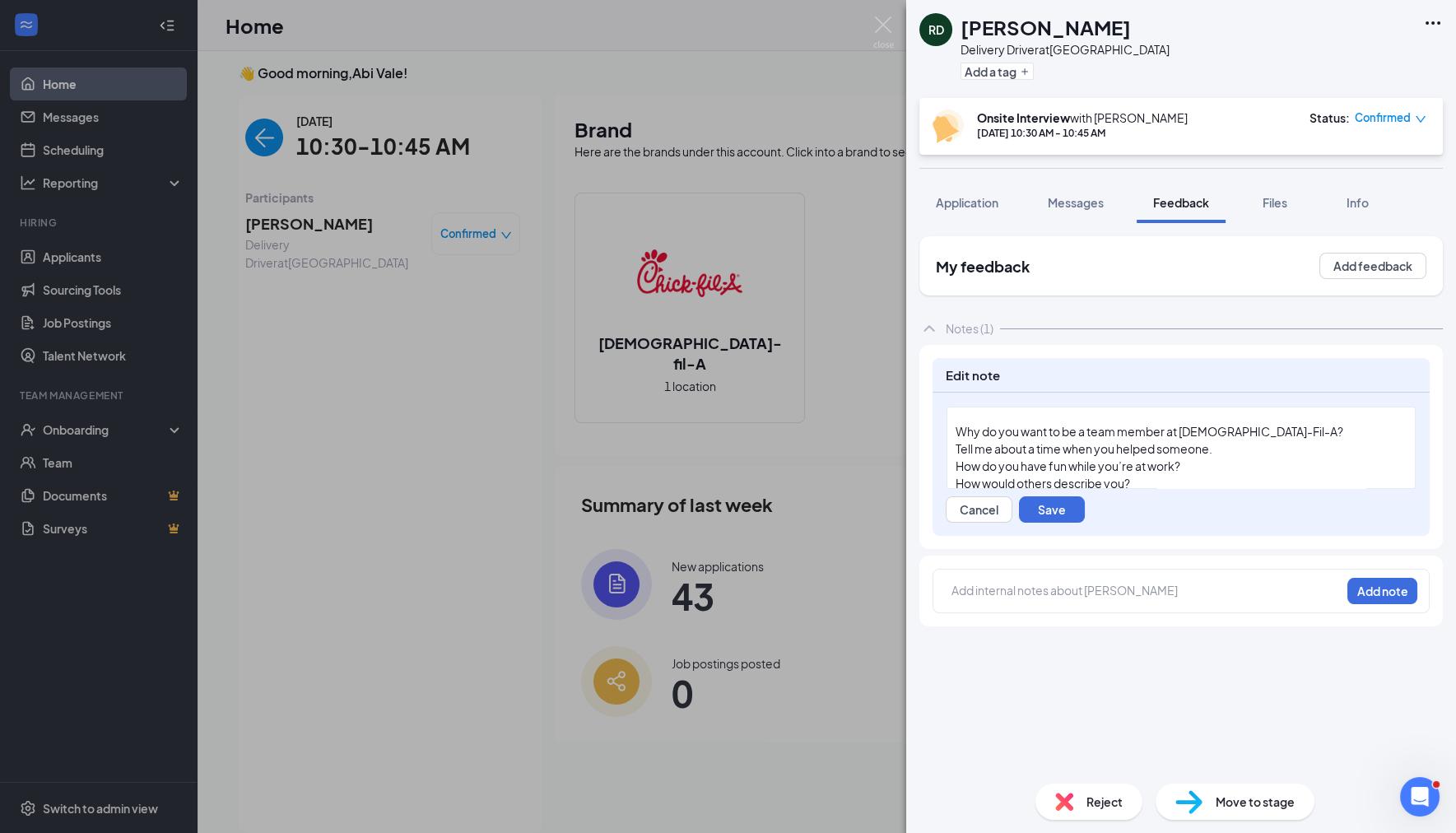
click at [1258, 426] on div "Why do you want to be a team member at [DEMOGRAPHIC_DATA]-Fil-A?" at bounding box center [1181, 432] width 451 height 17
click at [1220, 464] on div "Tell me about a time when you helped someone." at bounding box center [1181, 466] width 451 height 17
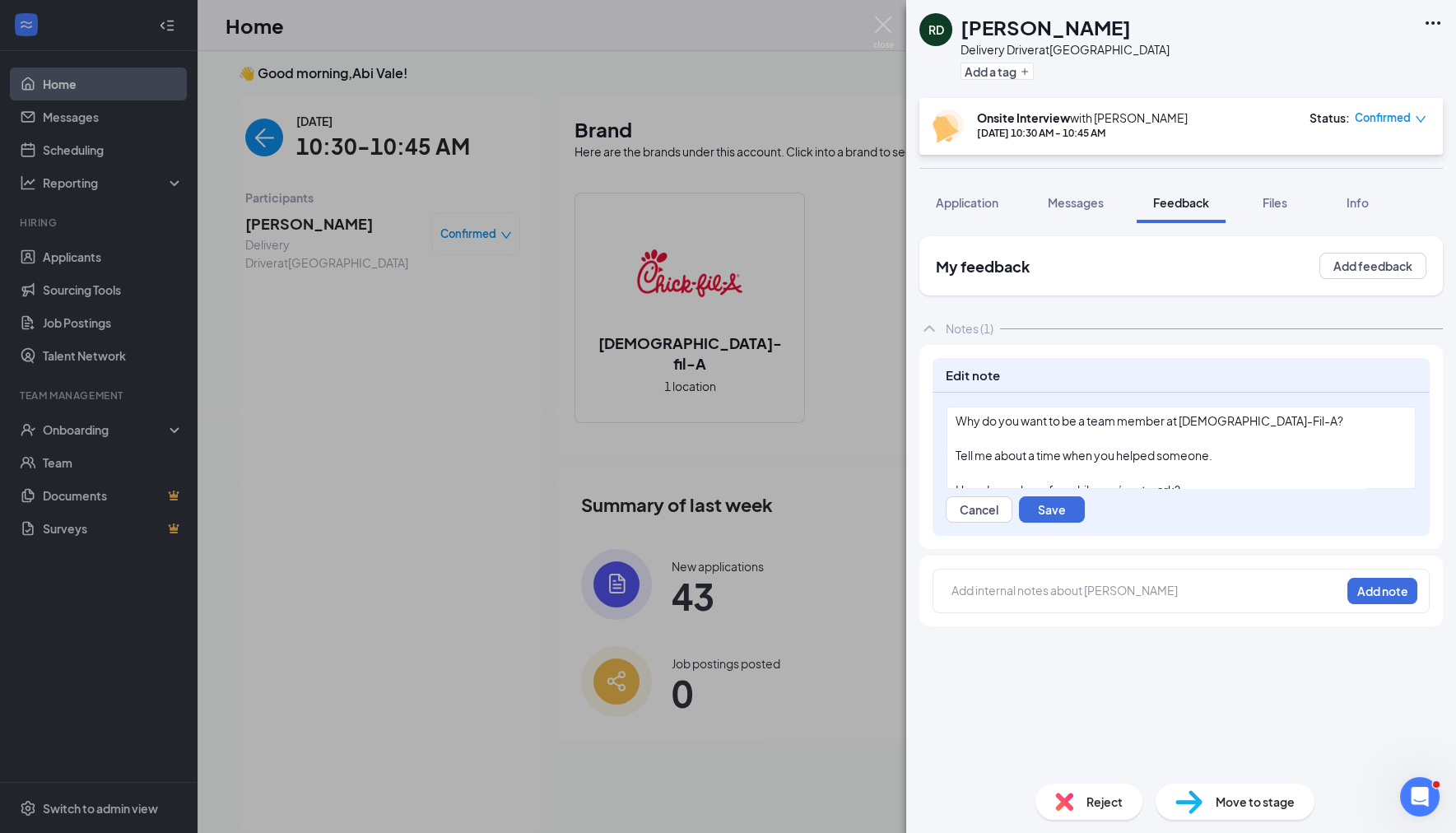
click at [1266, 422] on div "Why do you want to be a team member at [DEMOGRAPHIC_DATA]-Fil-A?" at bounding box center [1181, 421] width 451 height 17
click at [1222, 466] on div "Tell me about a time when you helped someone." at bounding box center [1181, 473] width 451 height 17
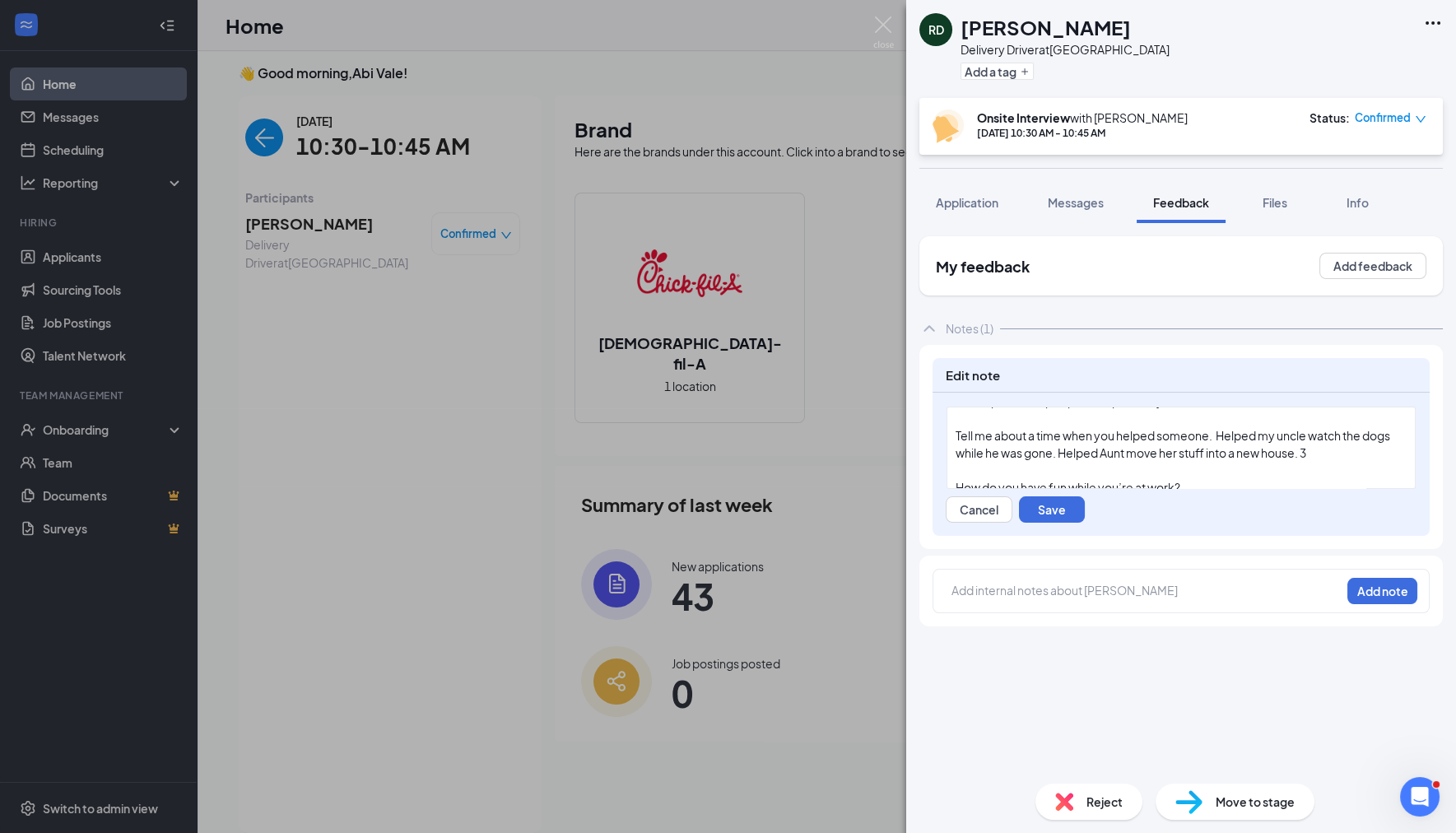
scroll to position [388, 0]
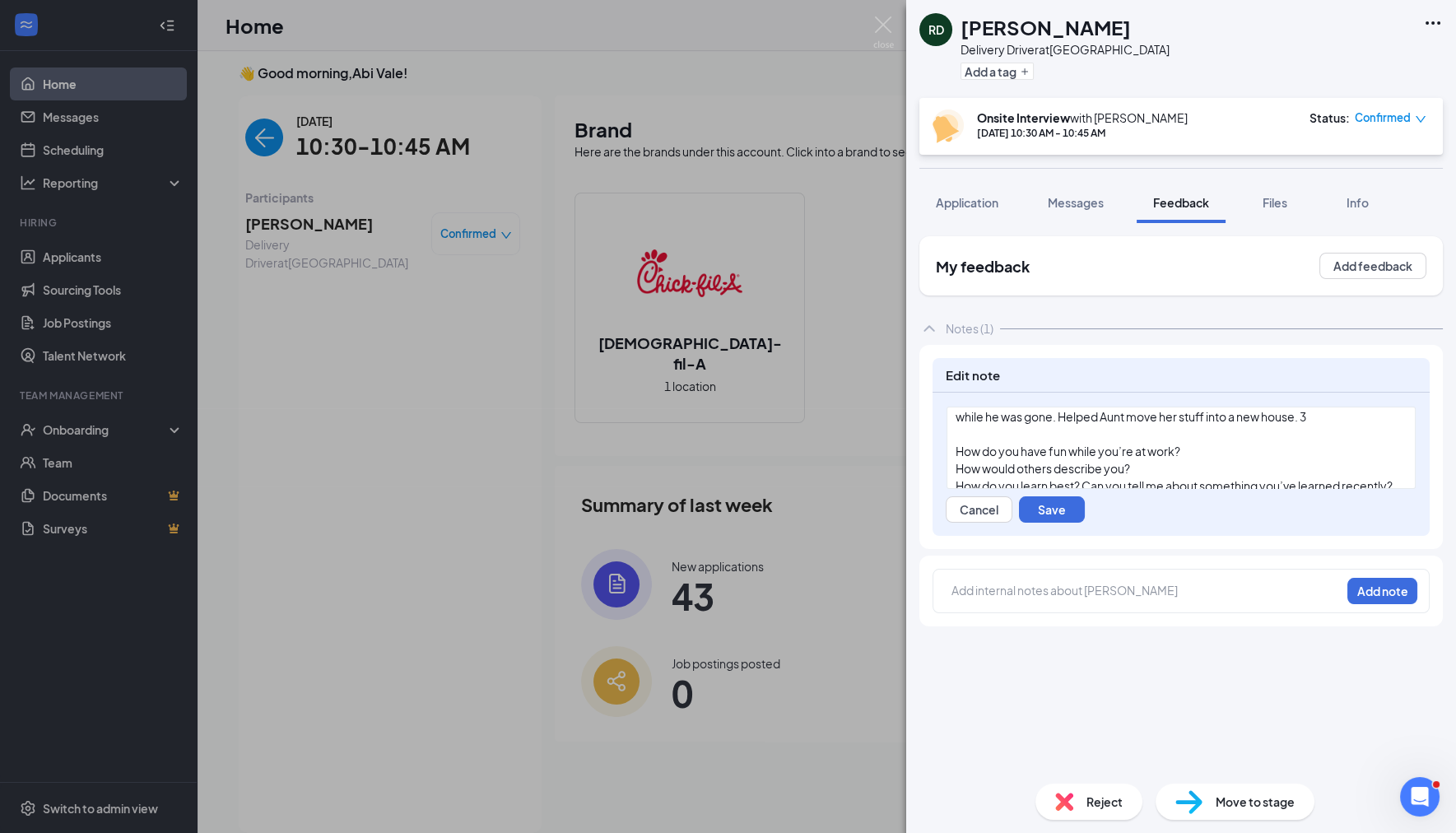
click at [1187, 450] on div "How do you have fun while you’re at work?" at bounding box center [1181, 451] width 451 height 17
drag, startPoint x: 1152, startPoint y: 473, endPoint x: 1143, endPoint y: 481, distance: 12.0
click at [1143, 481] on div "How would others describe you?" at bounding box center [1181, 486] width 451 height 17
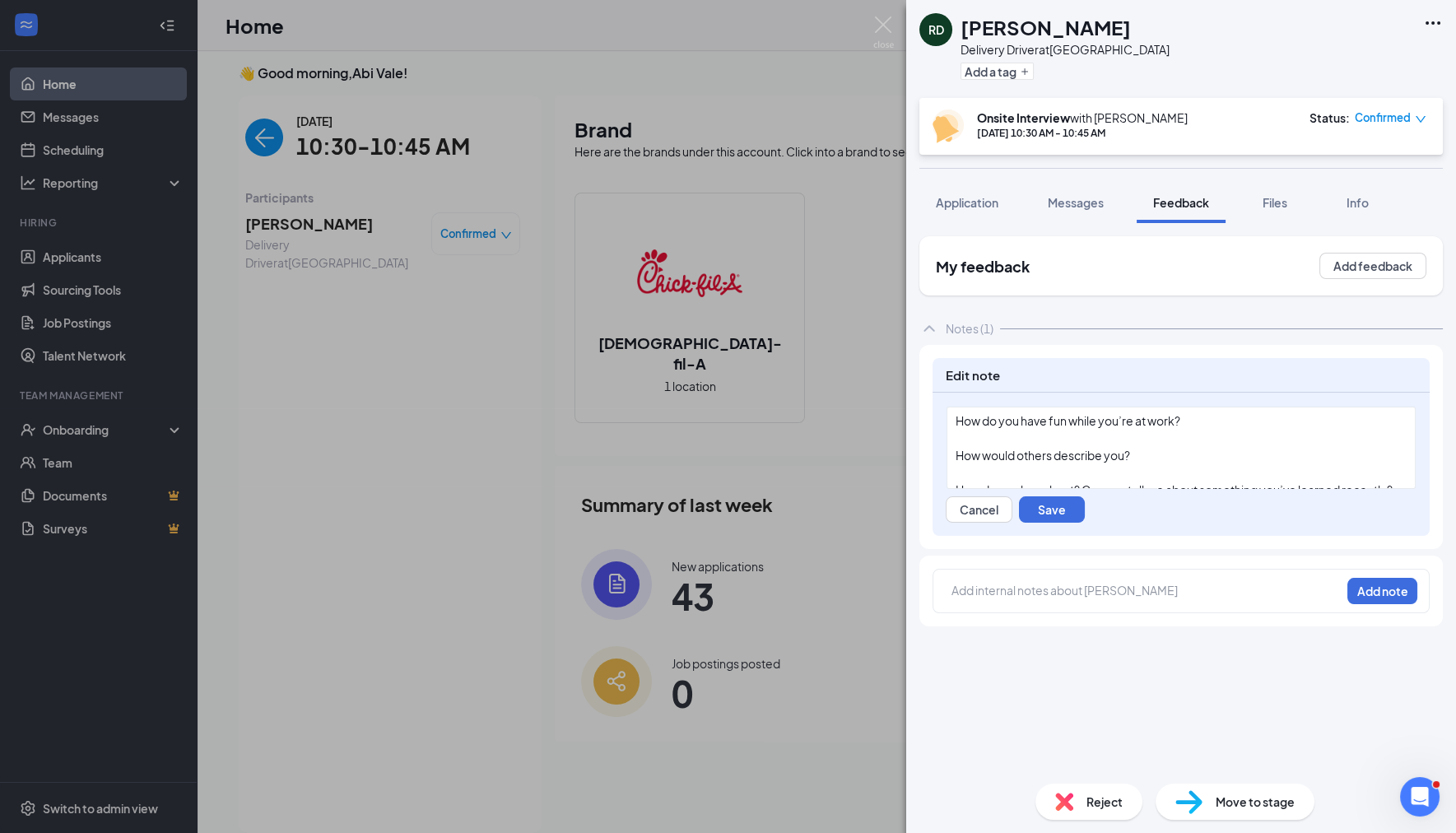
click at [1213, 413] on div "How do you have fun while you’re at work?" at bounding box center [1181, 421] width 451 height 17
click at [1153, 461] on div "How would others describe you?" at bounding box center [1181, 456] width 451 height 17
click at [1068, 428] on div "How do you learn best? Can you tell me about something you’ve learned recently?" at bounding box center [1181, 419] width 451 height 17
click at [1128, 460] on div "How do you organize your time?" at bounding box center [1181, 451] width 451 height 17
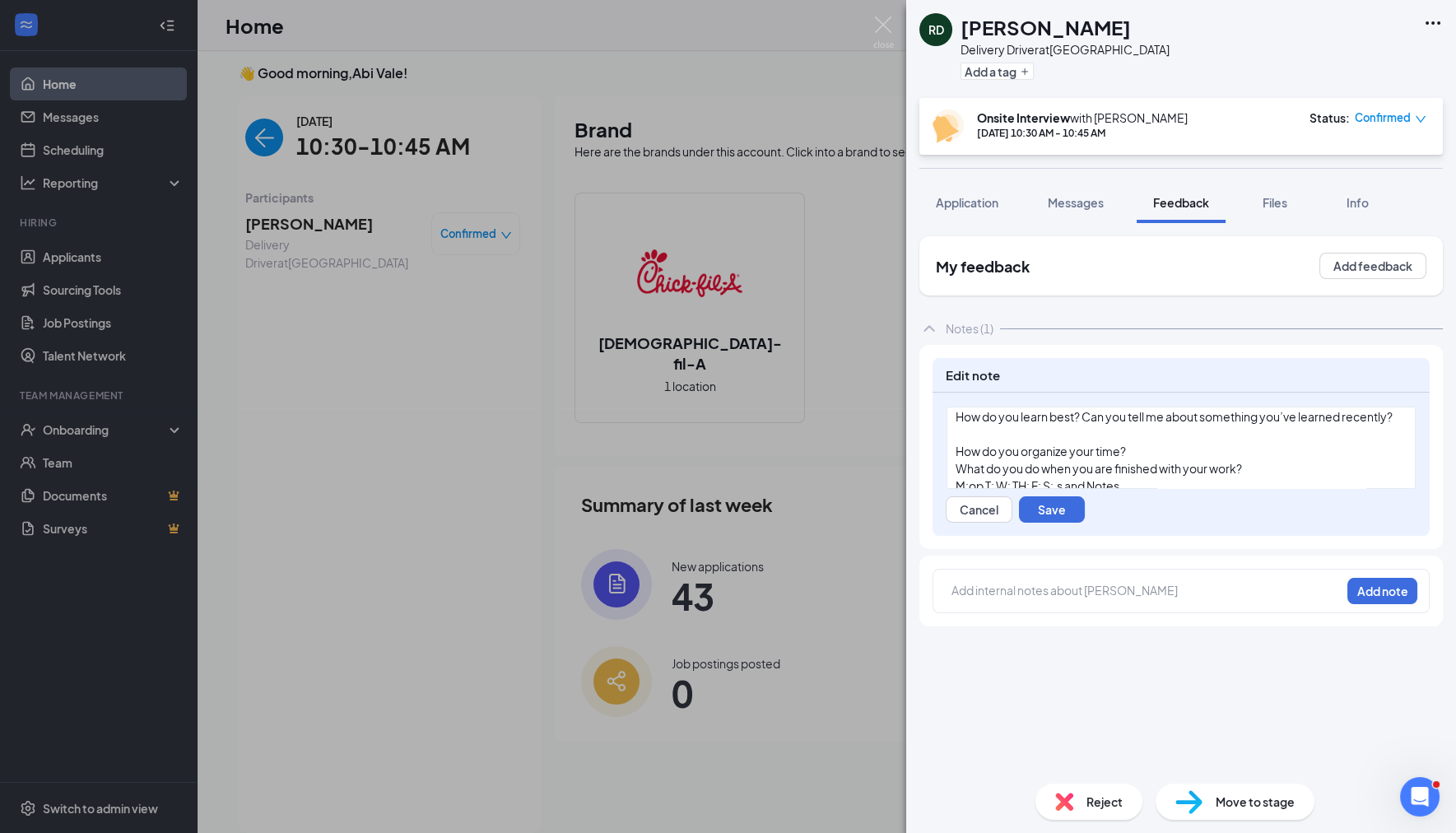
scroll to position [506, 0]
click at [1037, 411] on div "How do you learn best? Can you tell me about something you’ve learned recently?" at bounding box center [1181, 403] width 451 height 17
click at [1142, 458] on div "How do you organize your time?" at bounding box center [1181, 455] width 451 height 17
click at [1268, 452] on div "What do you do when you are finished with your work?" at bounding box center [1181, 454] width 451 height 17
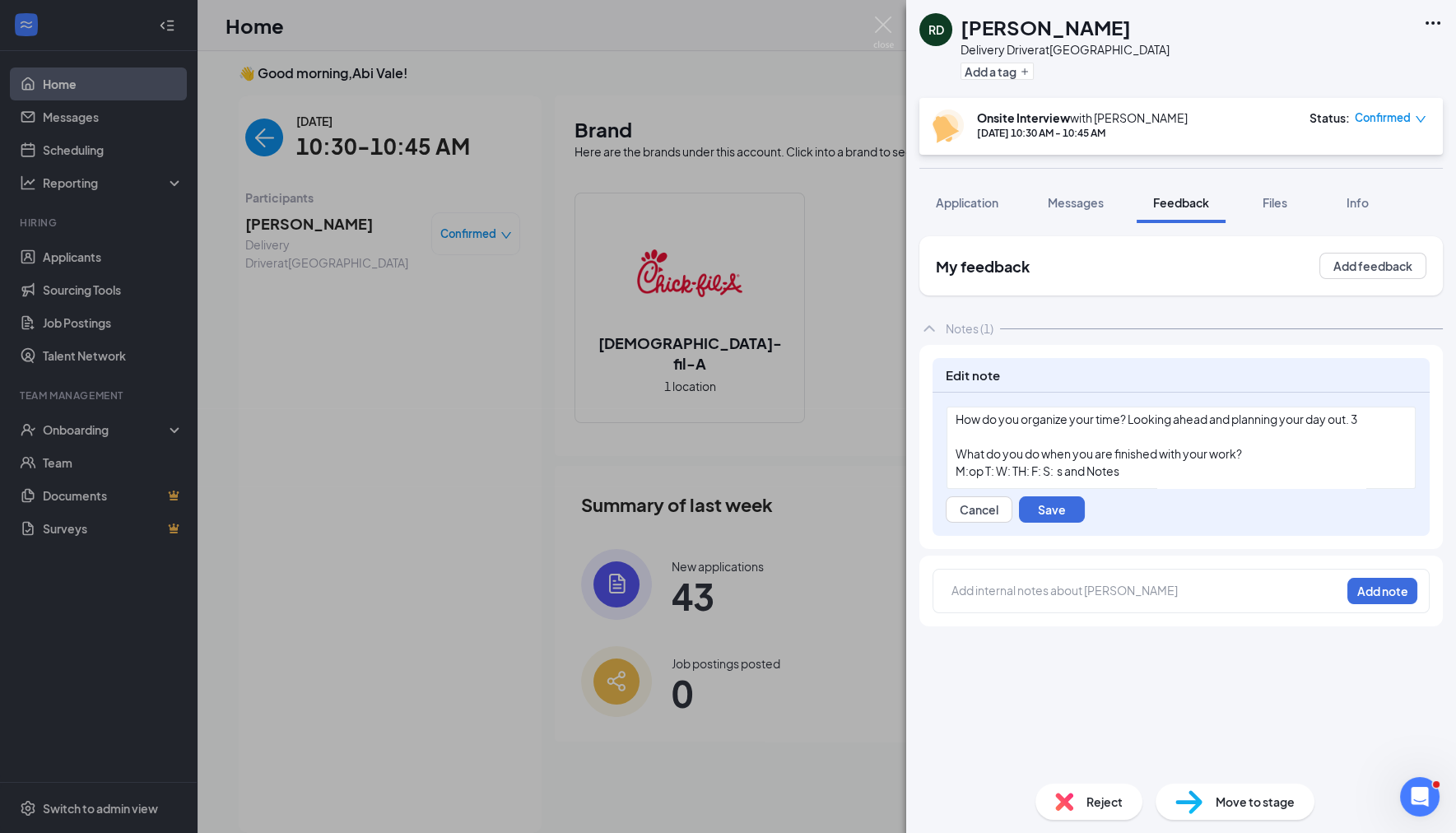
click at [1268, 452] on div "What do you do when you are finished with your work?" at bounding box center [1181, 454] width 451 height 17
click at [1057, 470] on span "M:op T: W: TH: F: S: s and Notes" at bounding box center [1037, 471] width 164 height 14
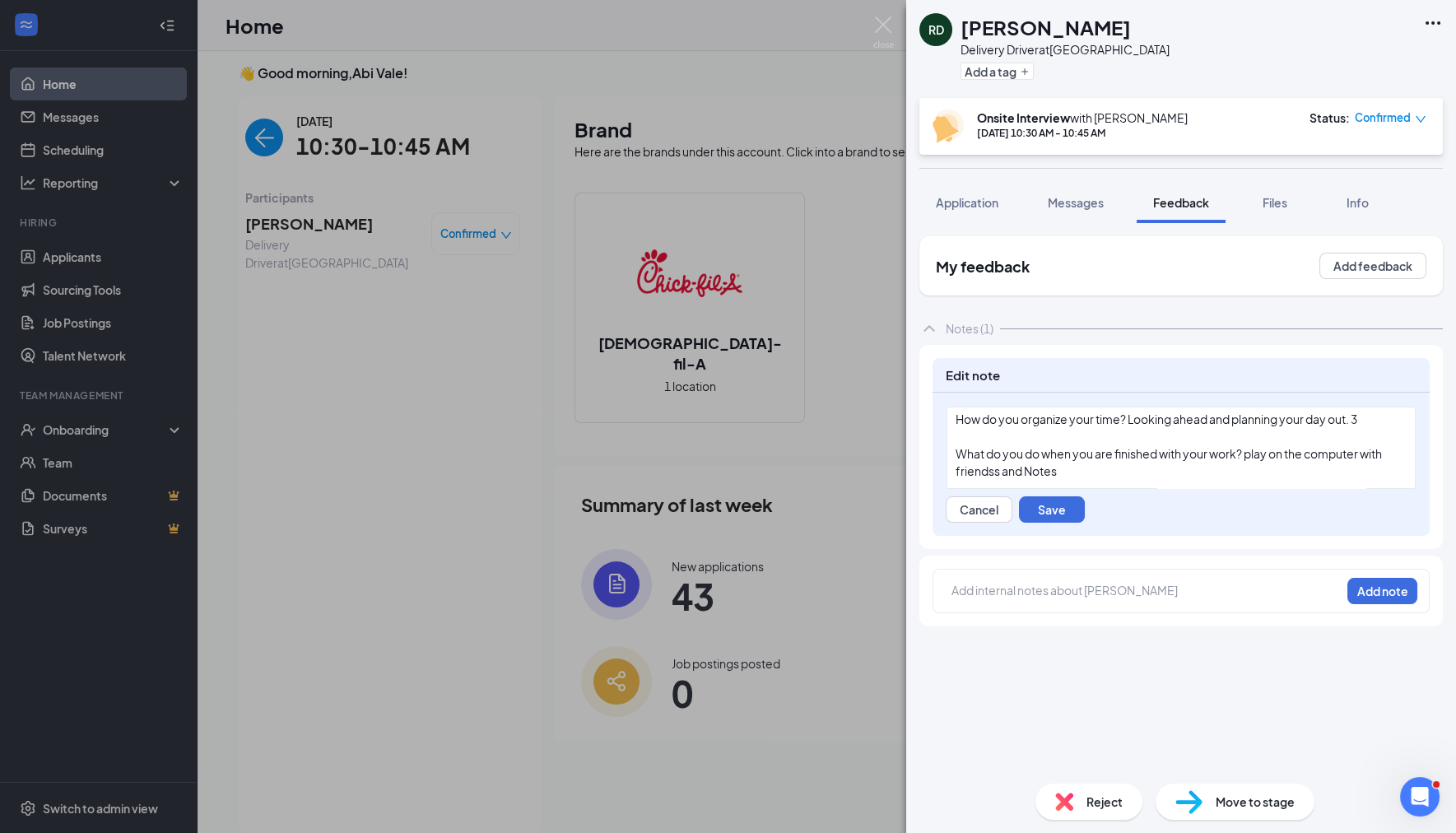
click at [1072, 474] on div "What do you do when you are finished with your work? play on the computer with …" at bounding box center [1181, 462] width 451 height 35
click at [1070, 509] on button "Save" at bounding box center [1051, 509] width 65 height 26
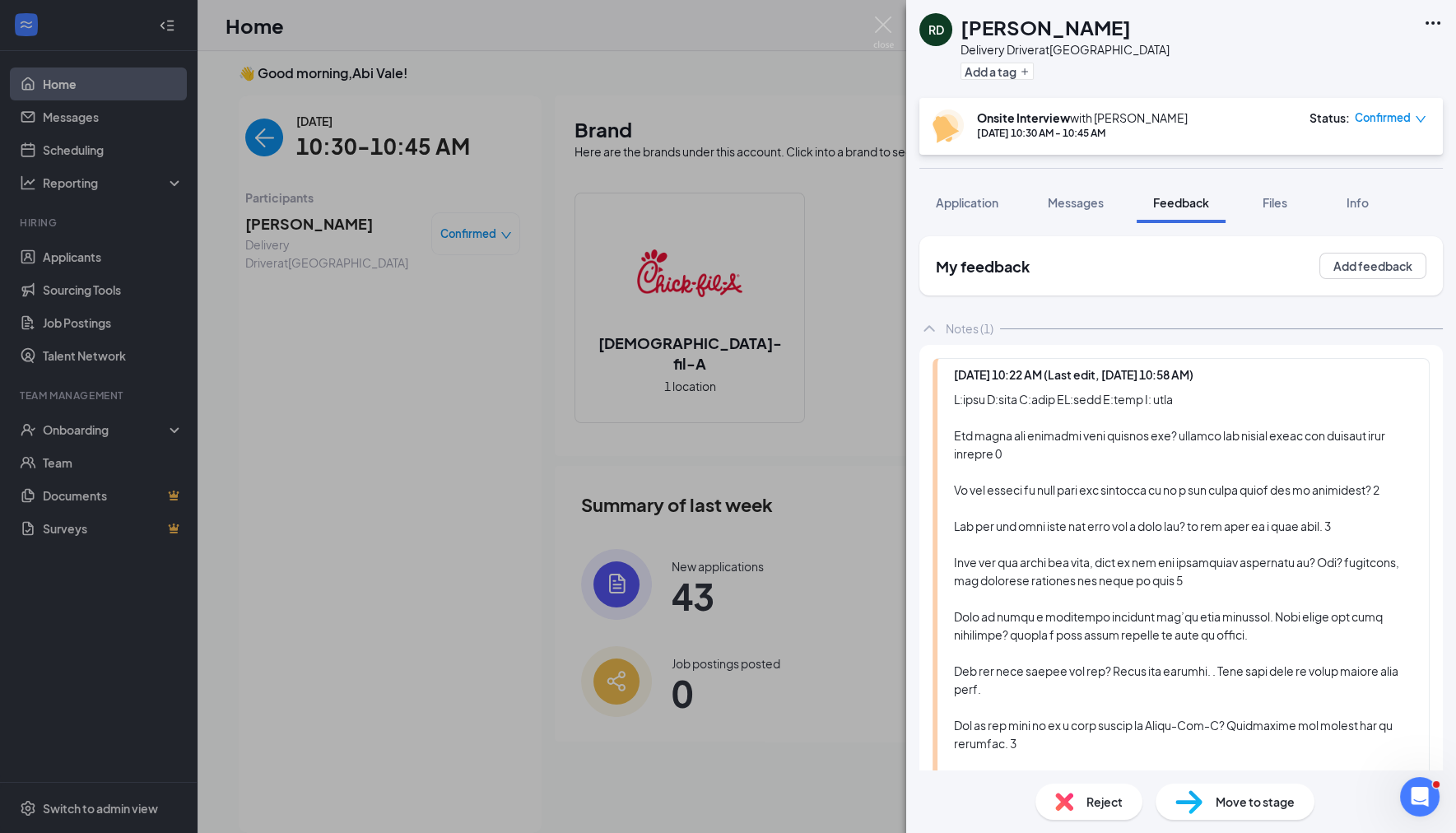
scroll to position [389, 0]
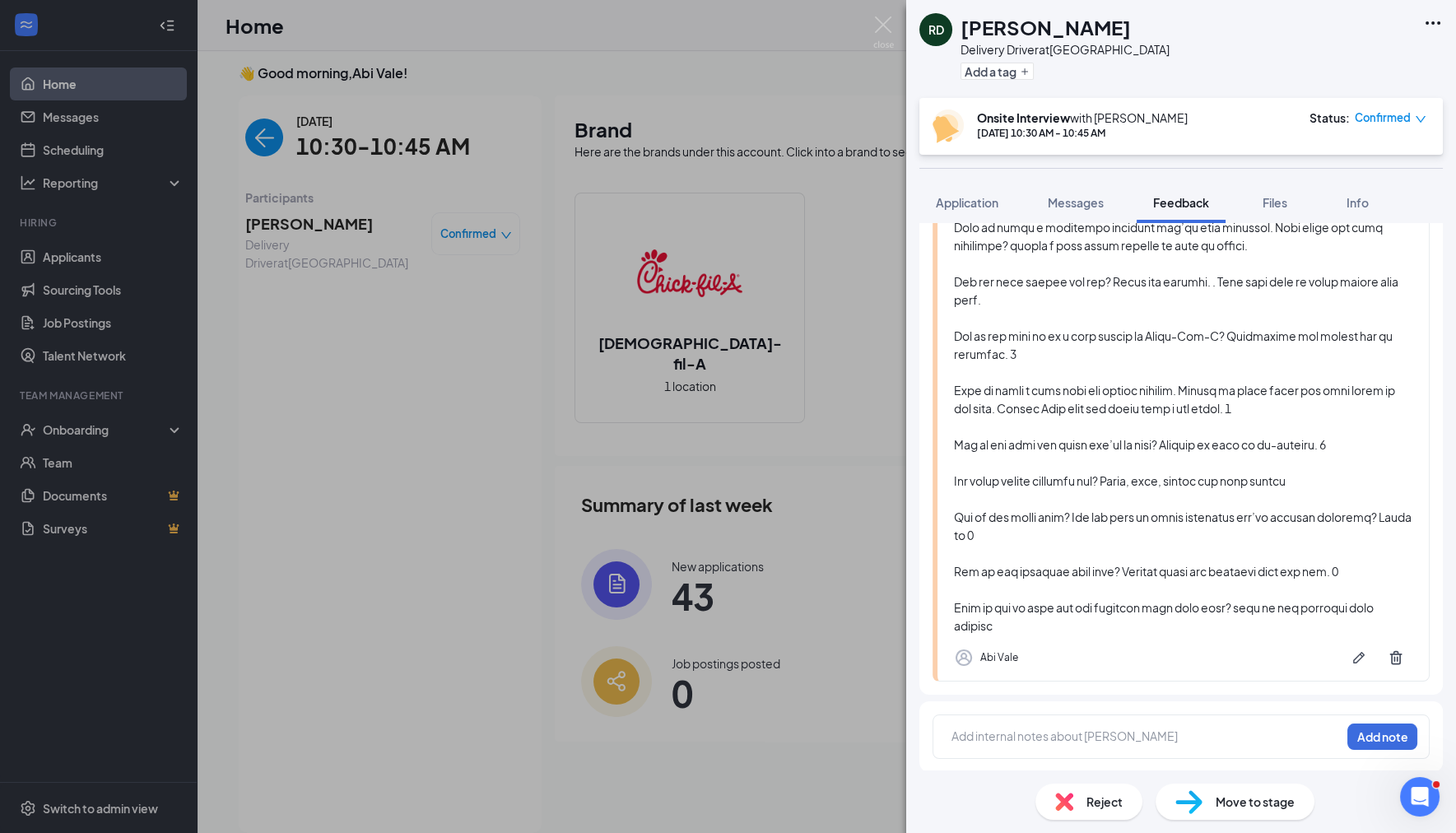
click at [1172, 742] on div at bounding box center [1146, 736] width 388 height 17
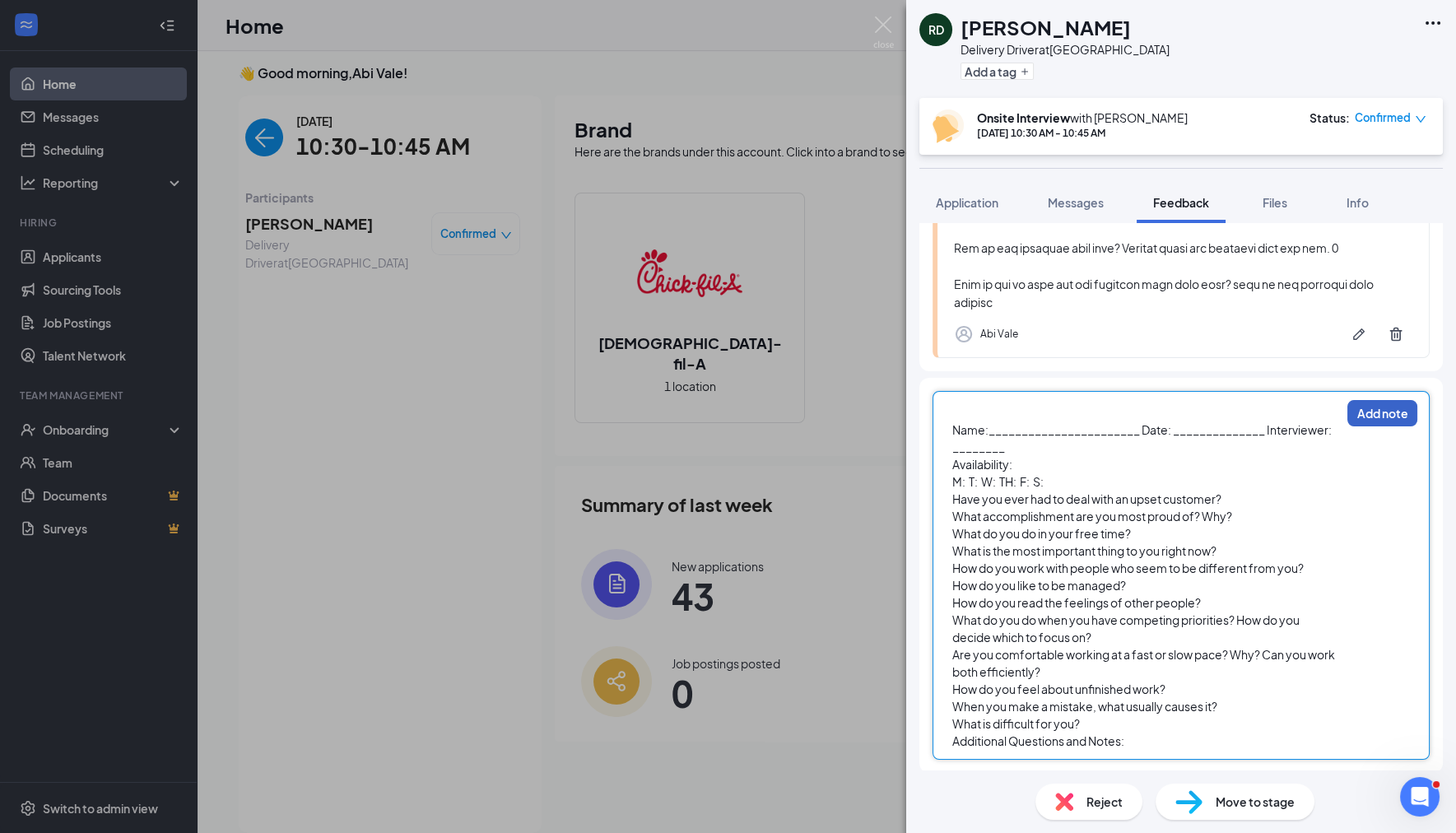
click at [1347, 416] on button "Add note" at bounding box center [1382, 413] width 70 height 26
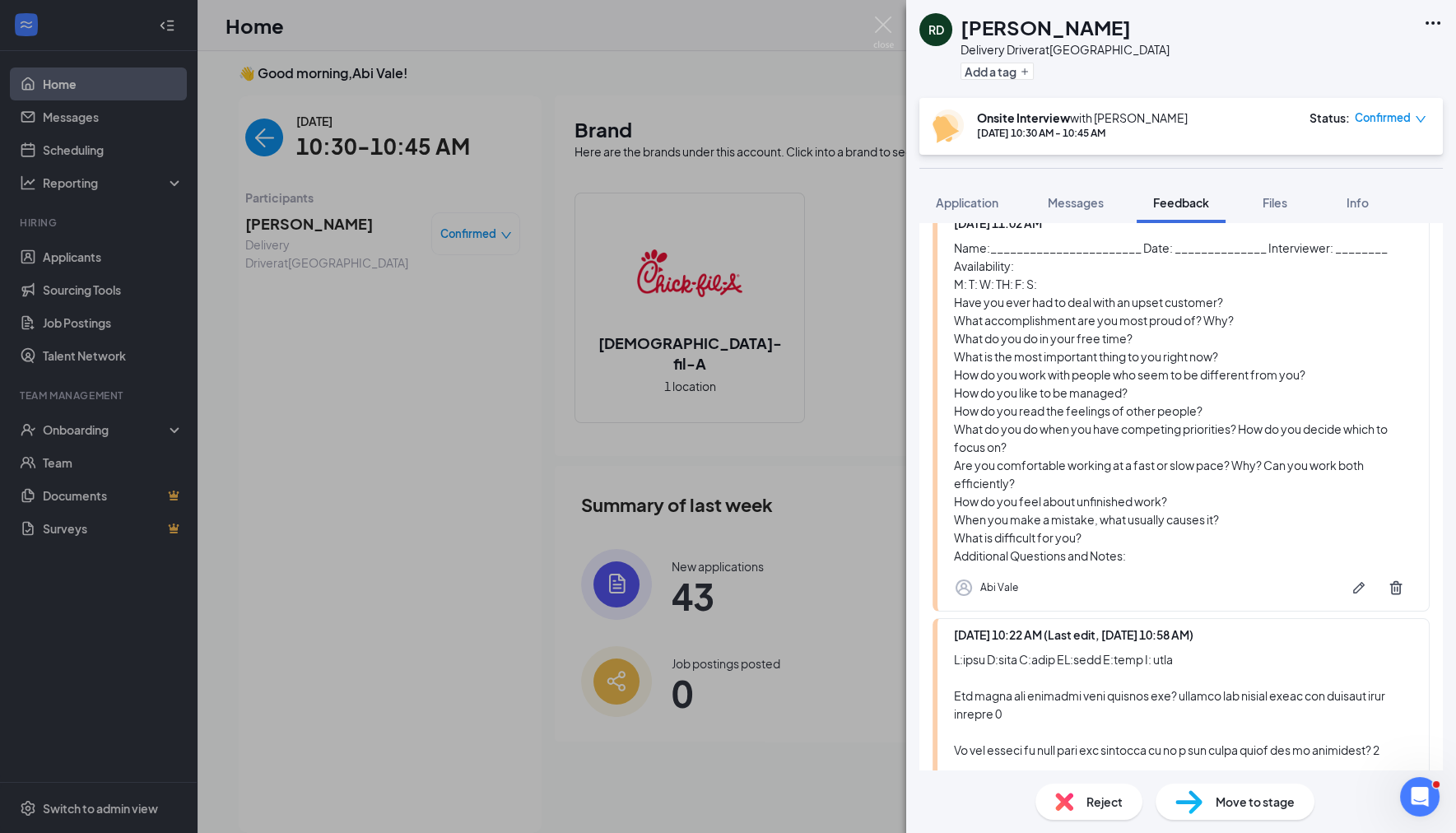
scroll to position [155, 0]
click at [1351, 587] on icon "Pen" at bounding box center [1358, 584] width 16 height 16
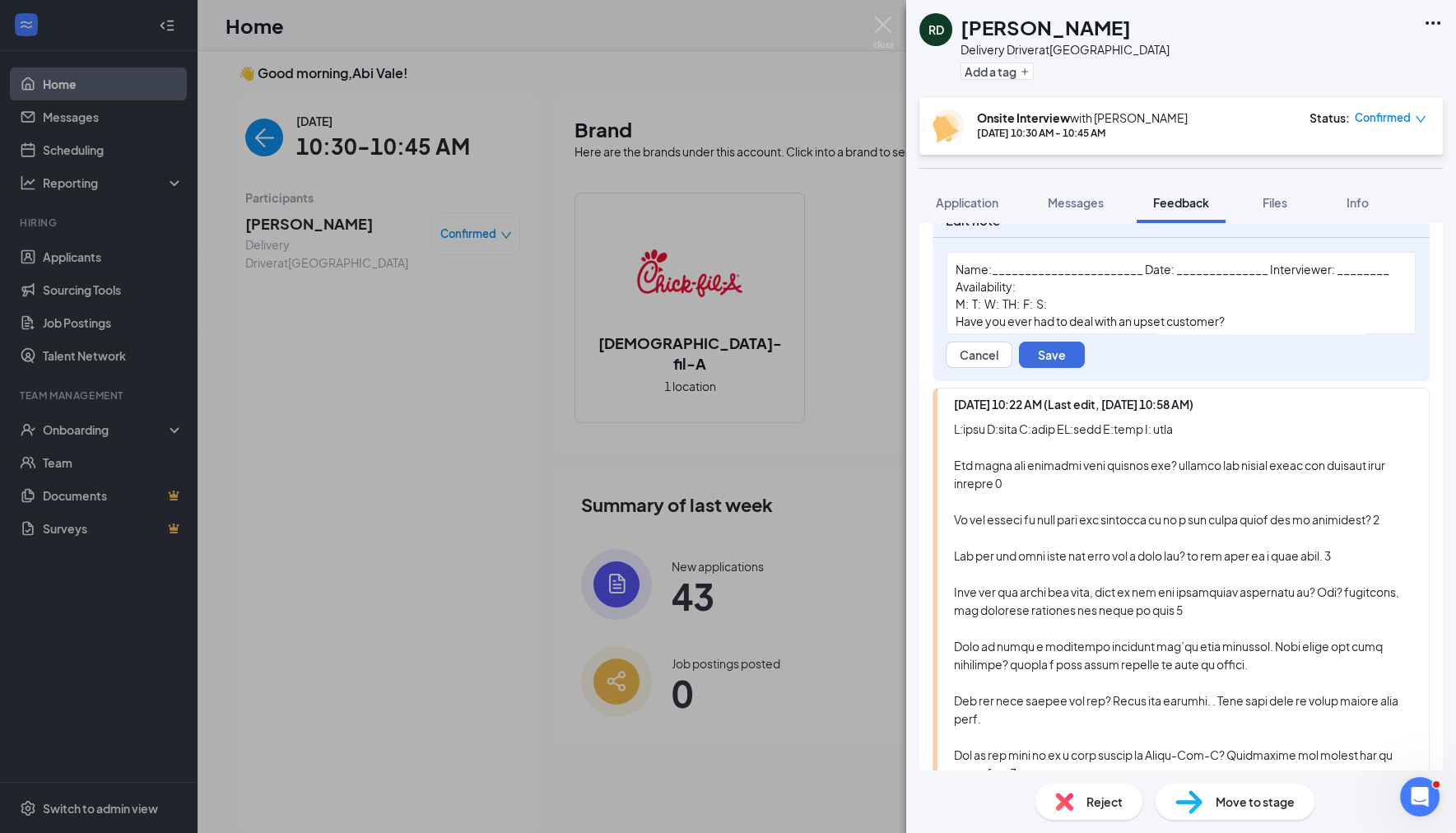
scroll to position [0, 0]
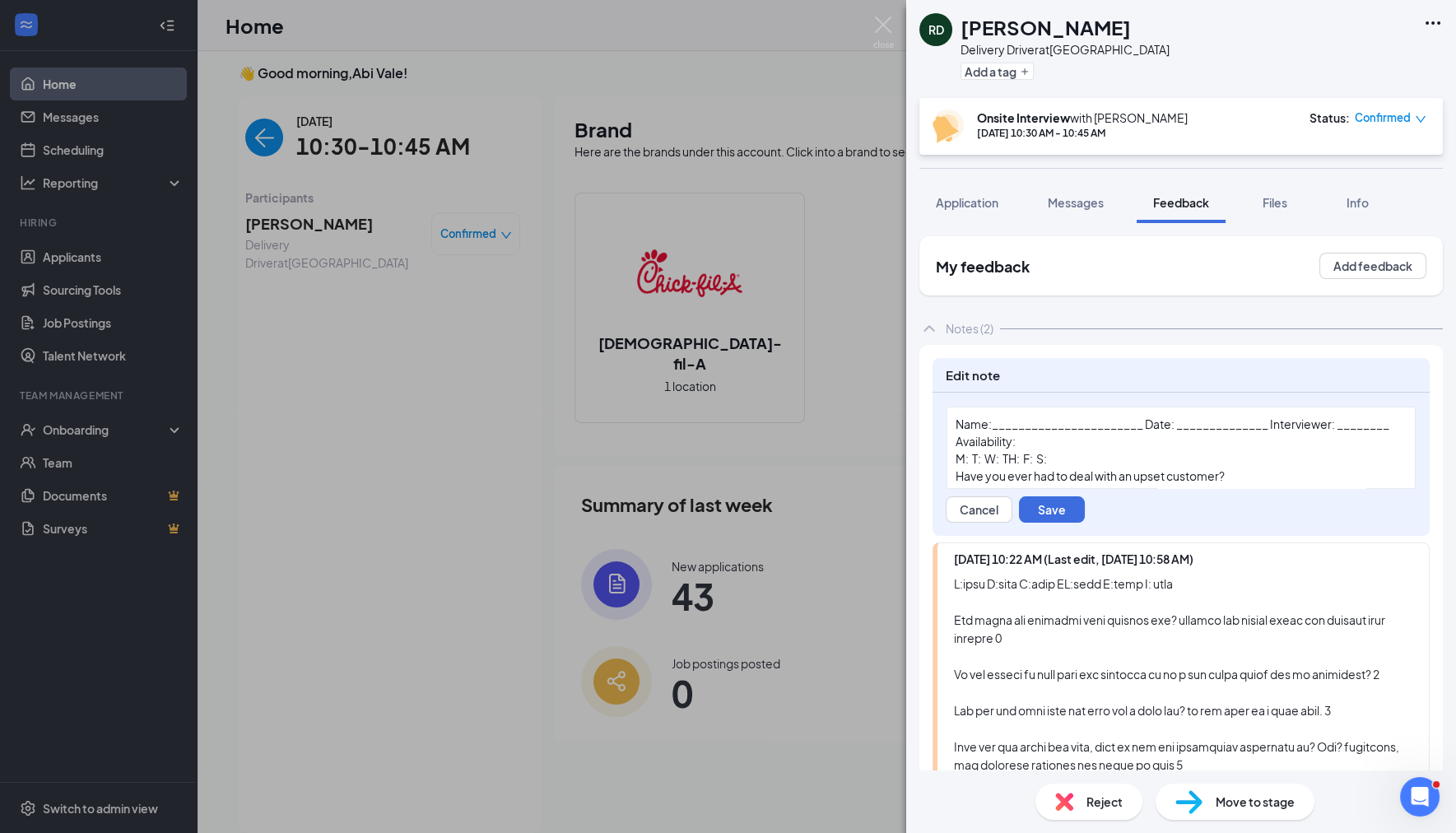
click at [1129, 468] on div "M: T: W: TH: F: S:" at bounding box center [1181, 459] width 451 height 17
click at [1020, 423] on div "Availability:" at bounding box center [1181, 414] width 451 height 17
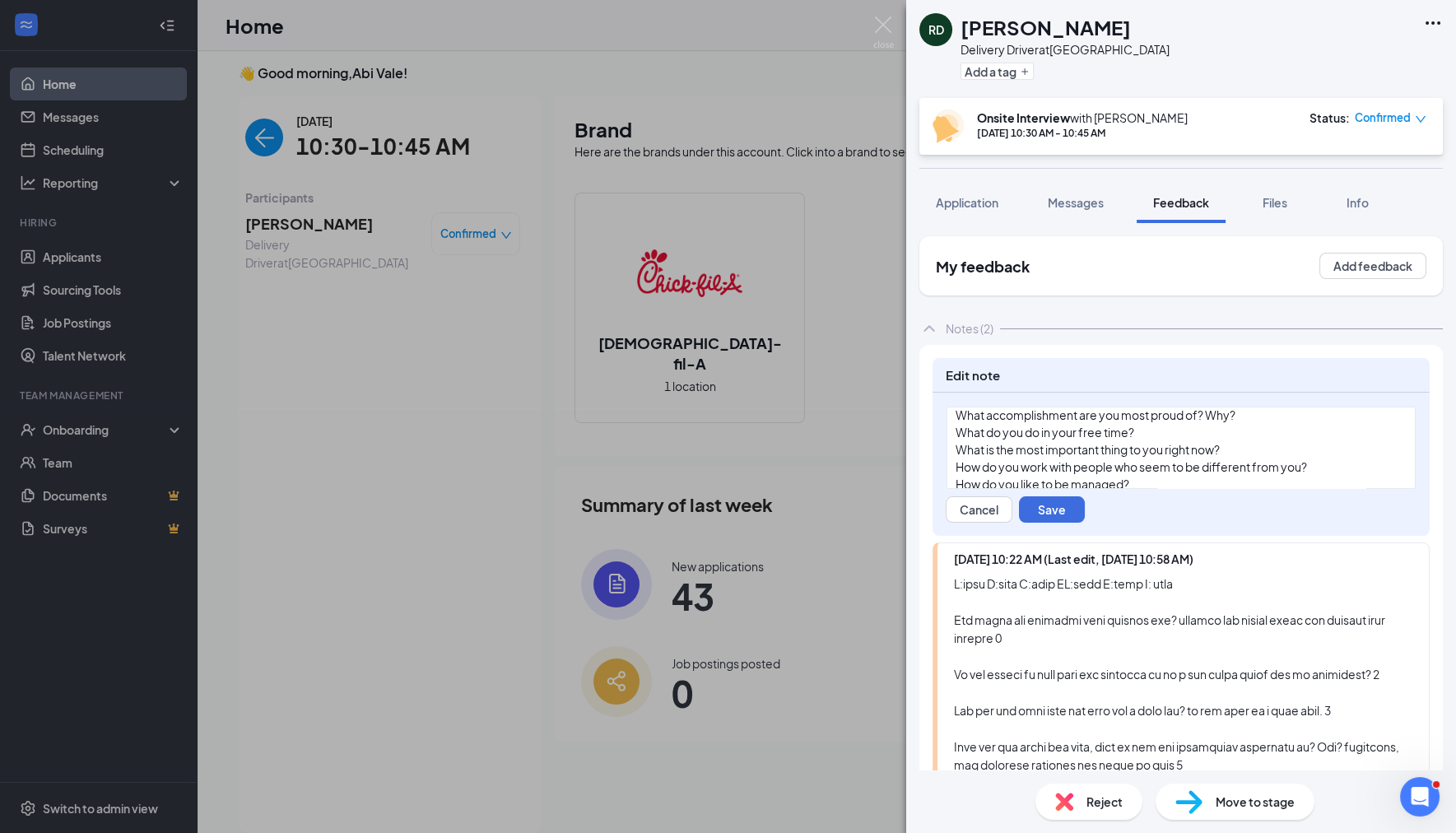
click at [1241, 406] on div "Have you ever had to deal with an upset customer?" at bounding box center [1181, 398] width 451 height 17
click at [1257, 458] on div "What accomplishment are you most proud of? Why?" at bounding box center [1181, 450] width 451 height 17
click at [1145, 438] on div "What do you do in your free time?" at bounding box center [1181, 429] width 451 height 17
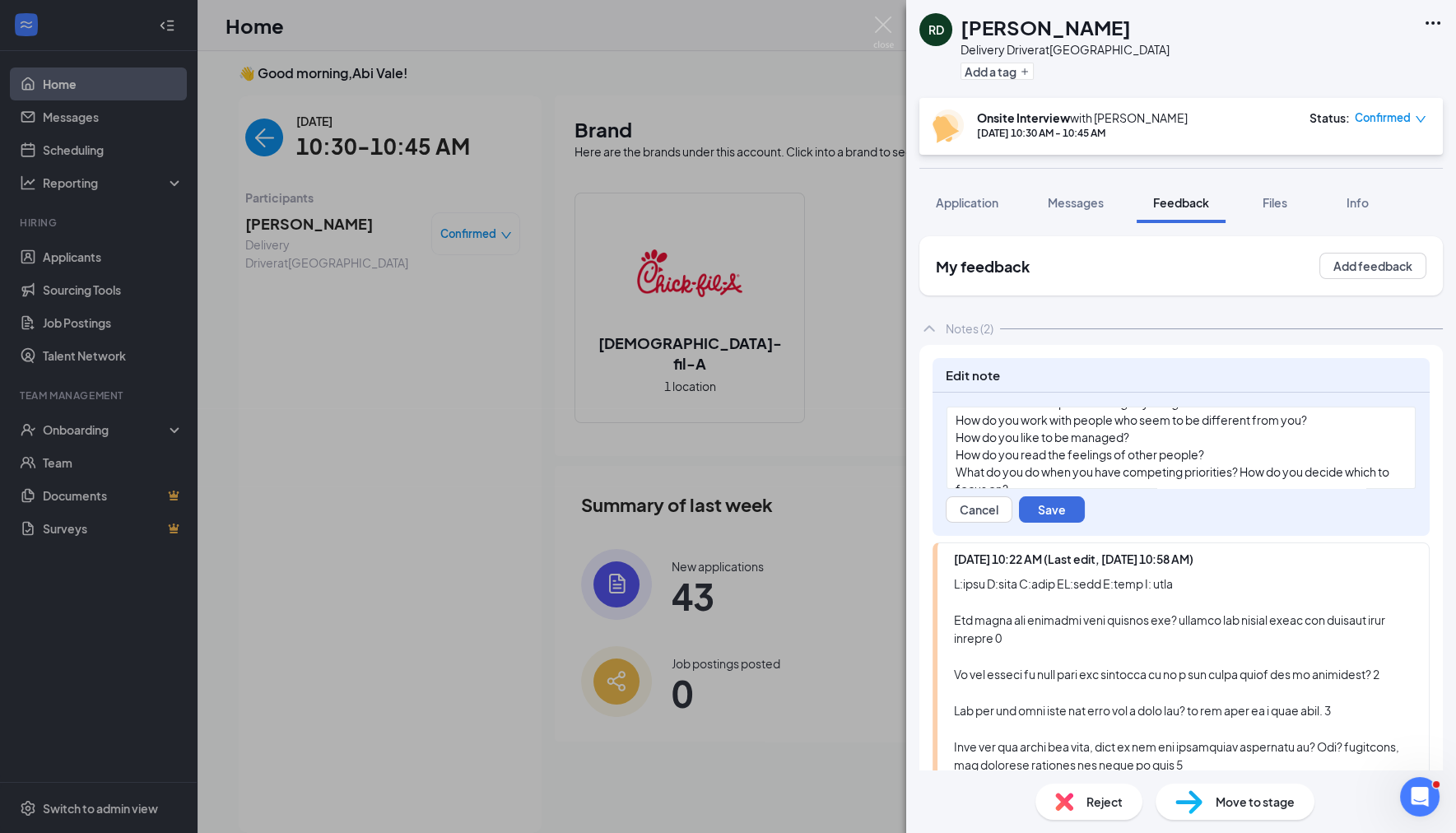
click at [1262, 411] on div "What is the most important thing to you right now?" at bounding box center [1181, 403] width 451 height 17
click at [1315, 414] on div "How do you work with people who seem to be different from you?" at bounding box center [1181, 405] width 451 height 17
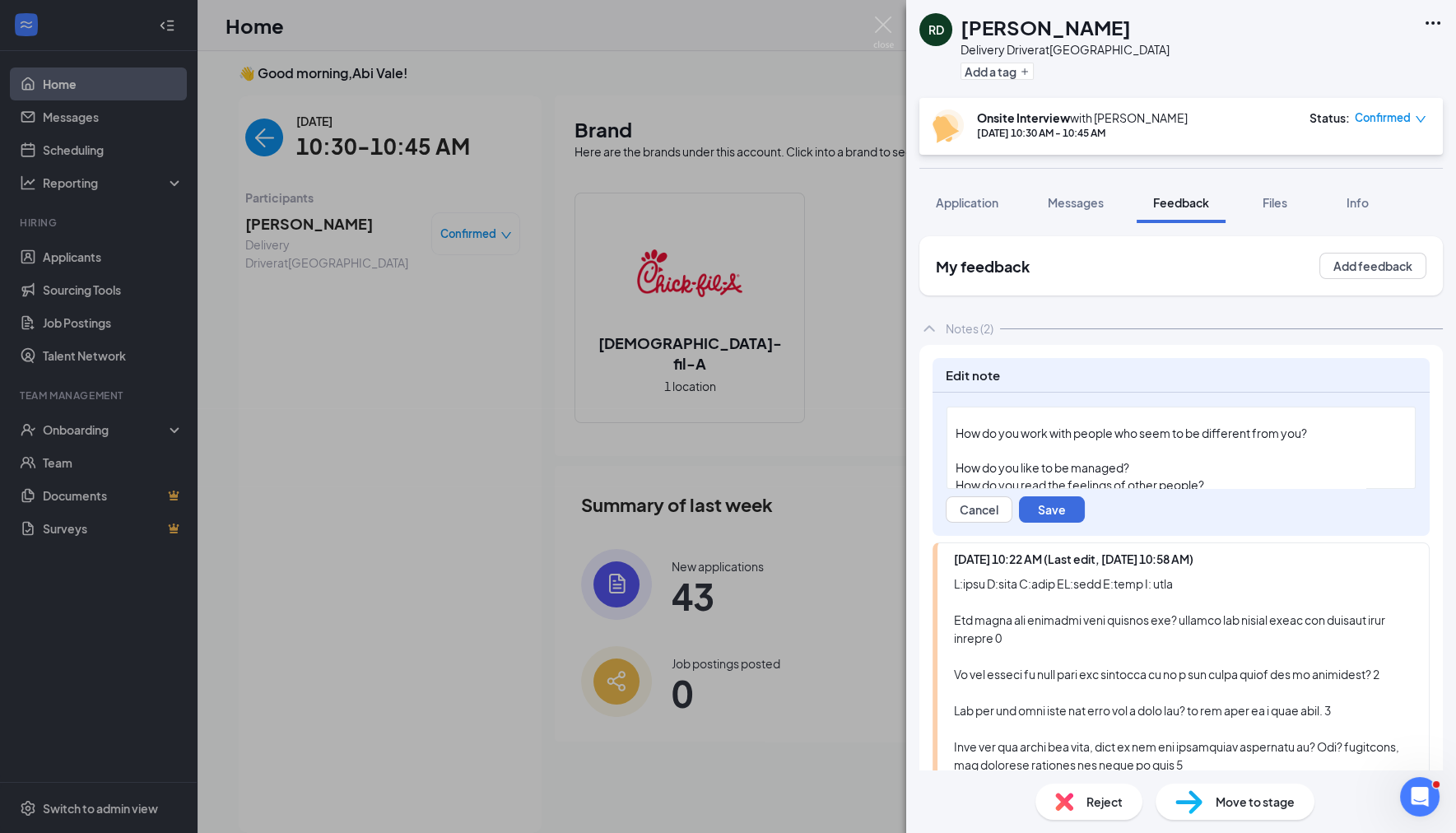
scroll to position [371, 0]
click at [1133, 407] on div "grandparents" at bounding box center [1181, 399] width 451 height 17
click at [1016, 459] on div at bounding box center [1181, 450] width 451 height 17
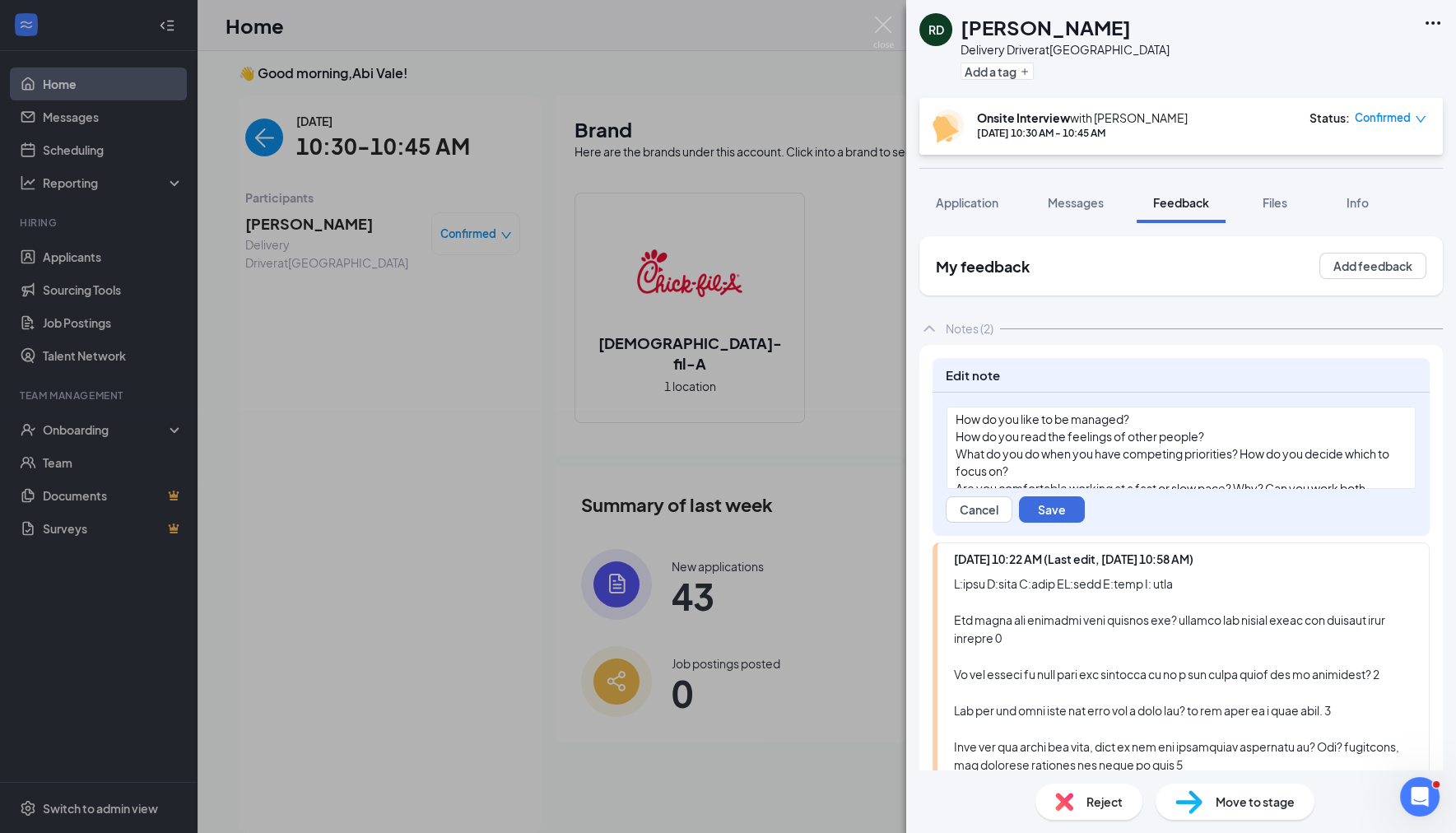
scroll to position [451, 0]
click at [1236, 428] on div "How do you read the feelings of other people?" at bounding box center [1181, 422] width 451 height 17
click at [1112, 430] on div at bounding box center [1181, 422] width 451 height 17
click at [1029, 414] on div "2, fine" at bounding box center [1181, 405] width 451 height 17
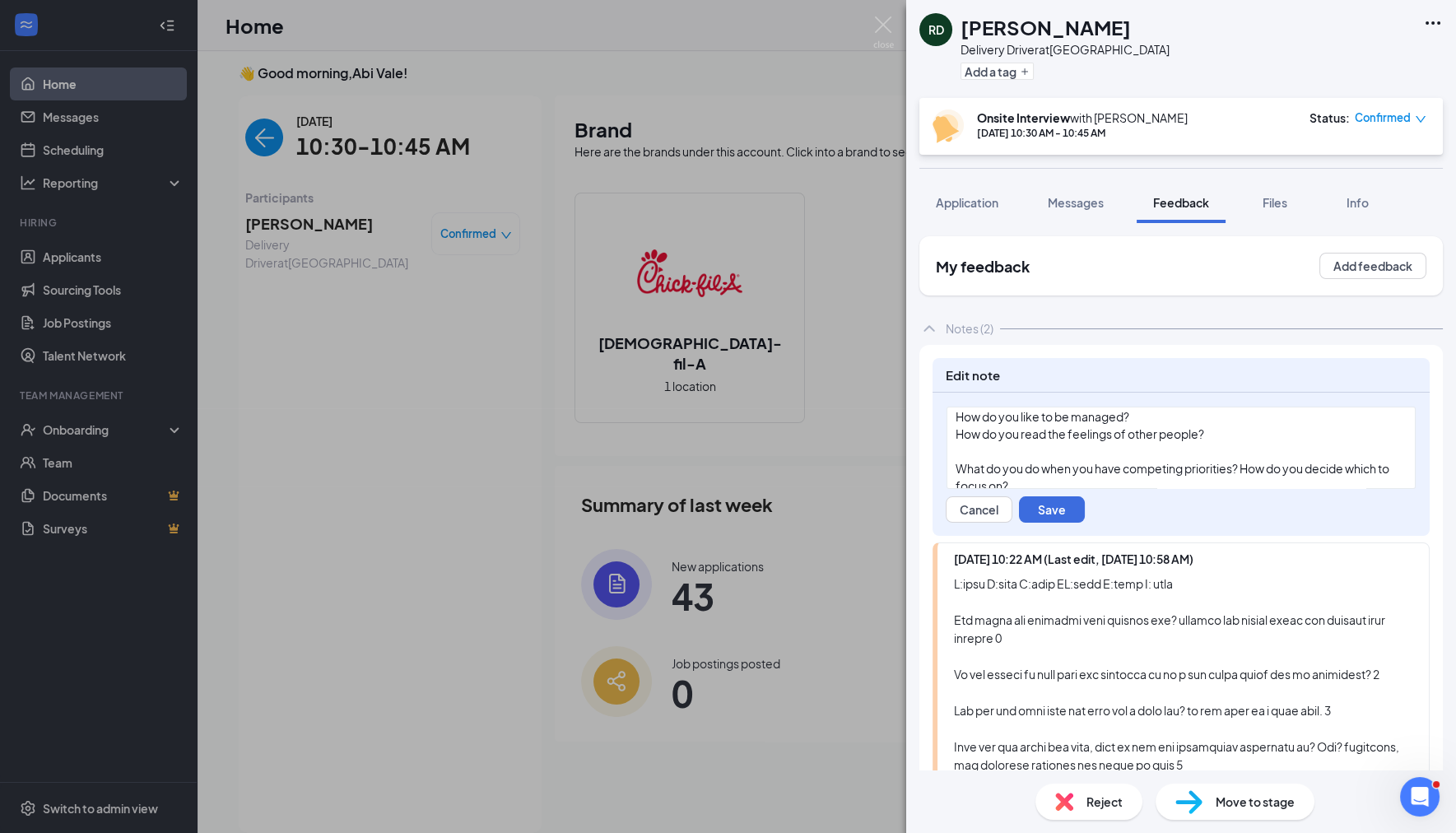
scroll to position [450, 0]
click at [1041, 450] on div at bounding box center [1181, 441] width 451 height 17
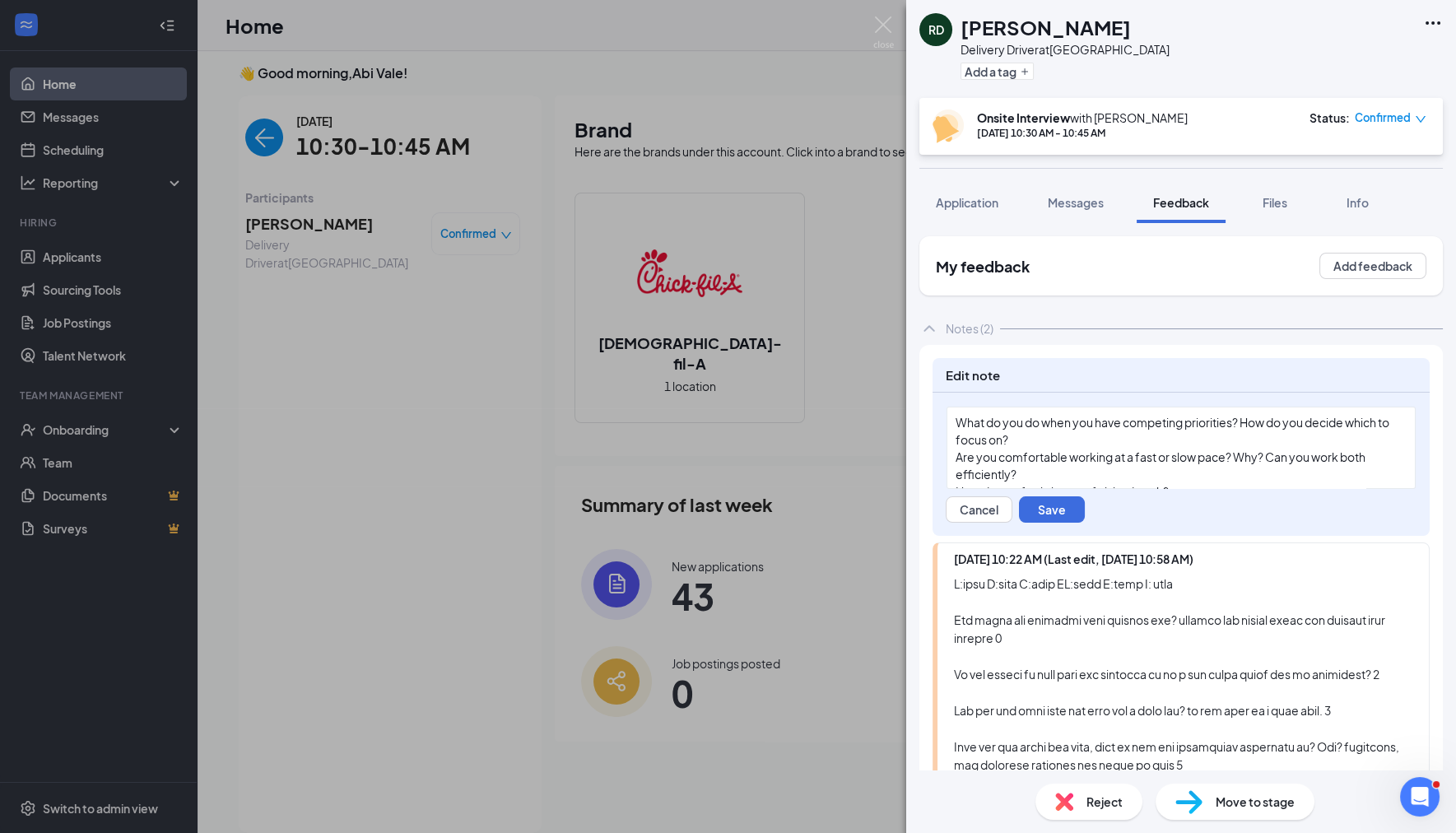
scroll to position [510, 0]
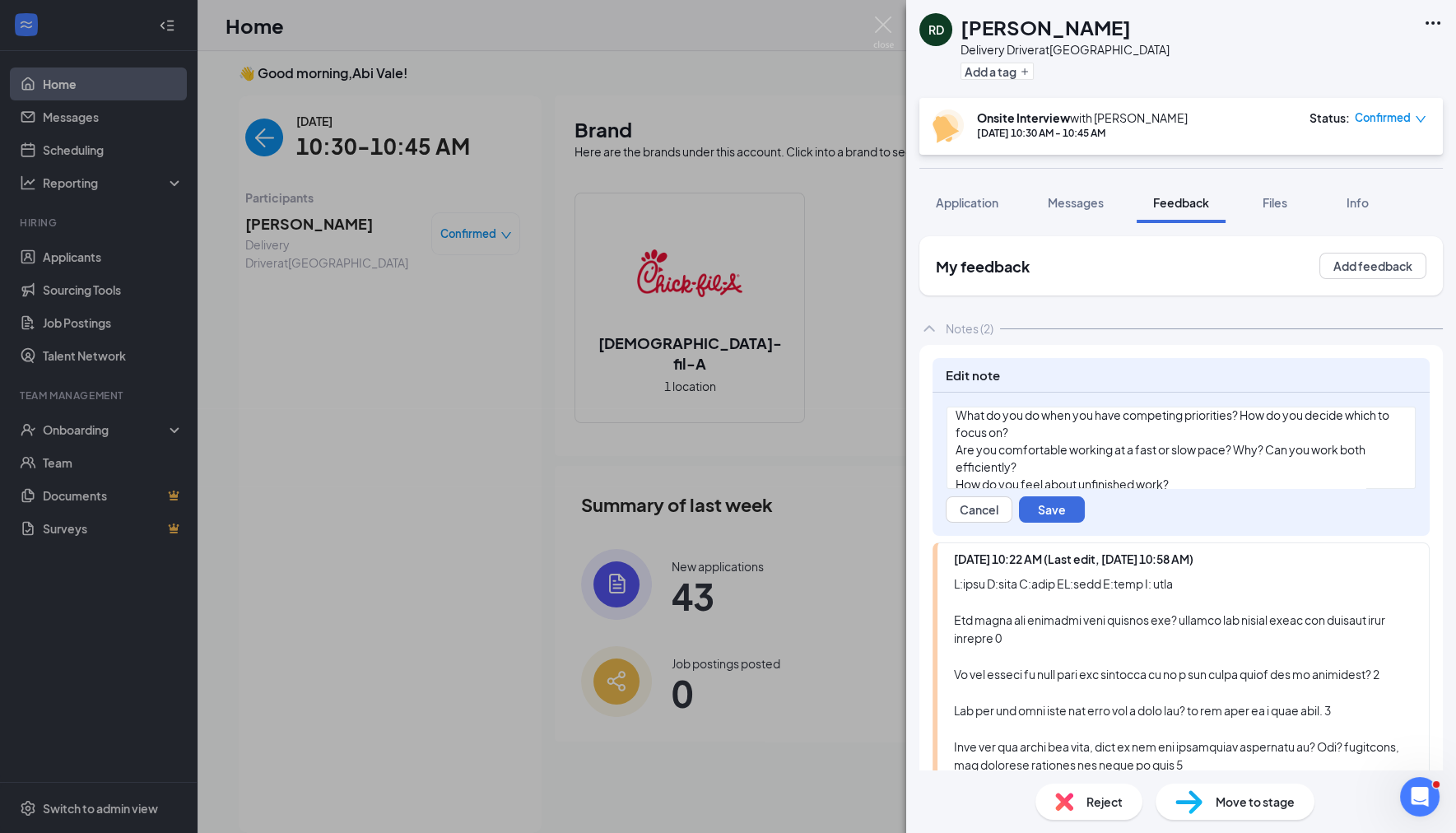
click at [1101, 441] on div "What do you do when you have competing priorities? How do you decide which to f…" at bounding box center [1181, 423] width 451 height 35
click at [1094, 436] on div "Are you comfortable working at a fast or slow pace? Why? Can you work both effi…" at bounding box center [1181, 419] width 451 height 35
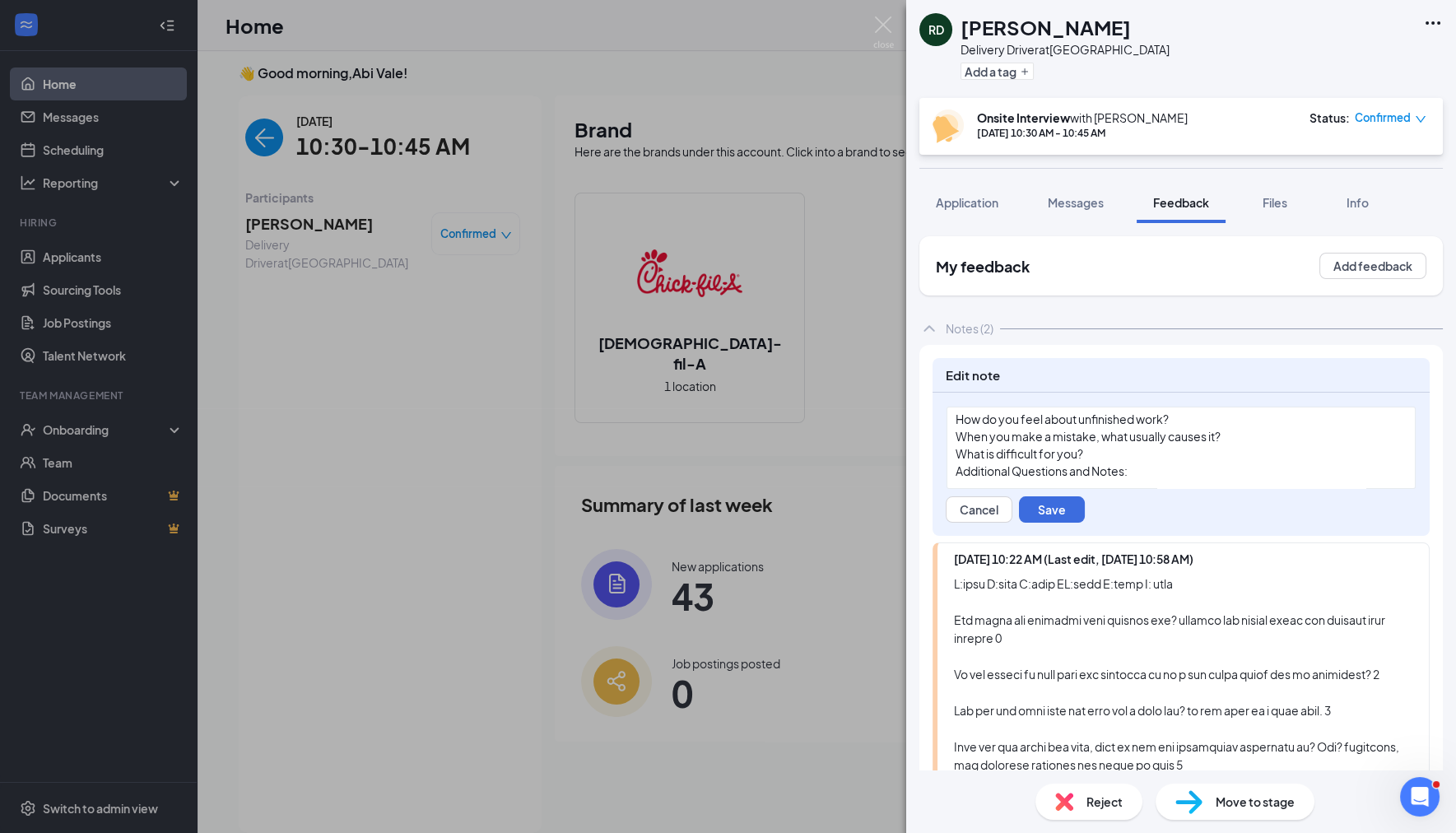
click at [1202, 416] on div "How do you feel about unfinished work?" at bounding box center [1181, 419] width 451 height 17
click at [1076, 469] on div at bounding box center [1181, 461] width 451 height 17
click at [1230, 438] on div "When you make a mistake, what usually causes it?" at bounding box center [1181, 437] width 451 height 17
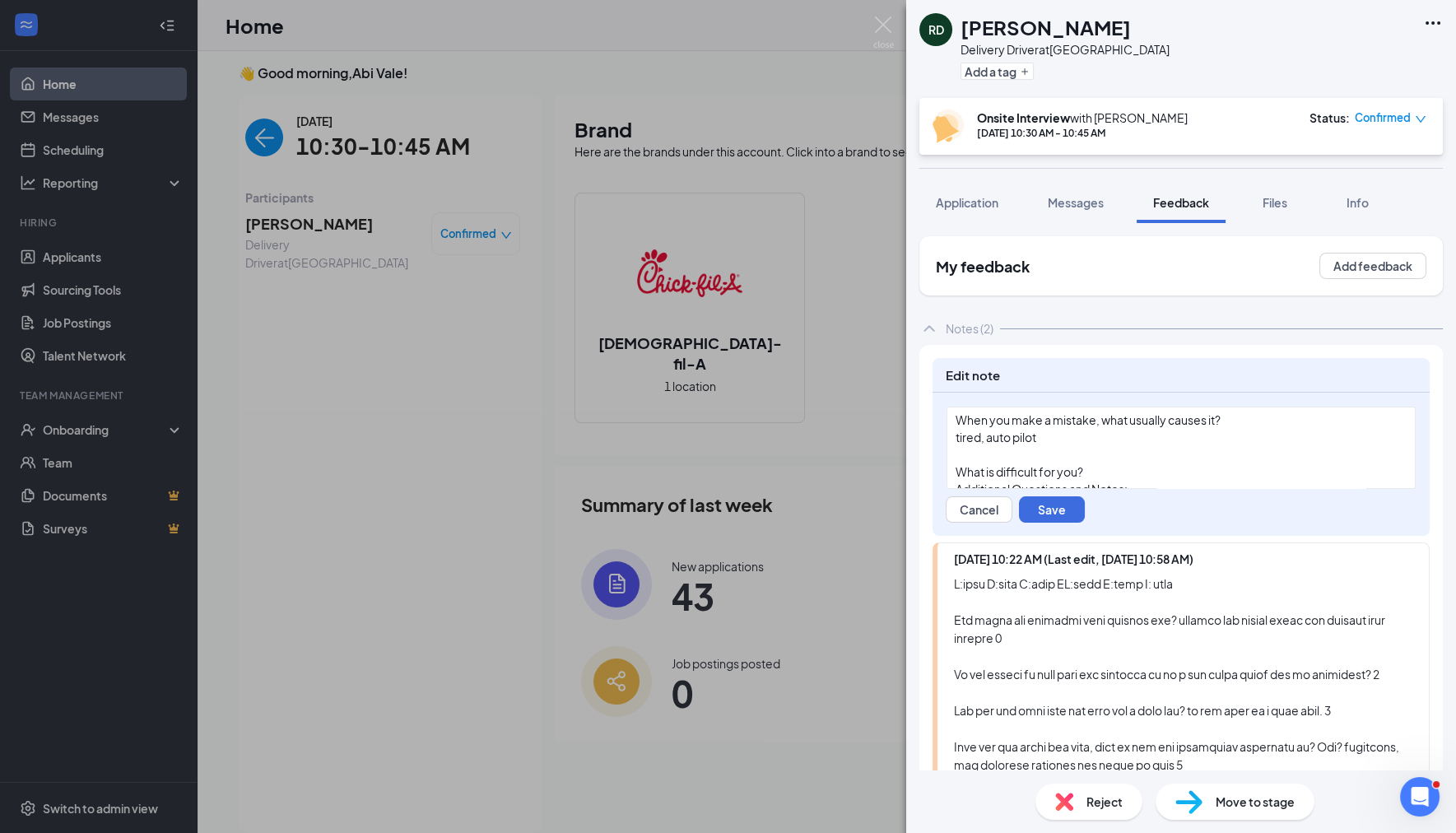
scroll to position [713, 0]
click at [1154, 455] on div "What is difficult for you?" at bounding box center [1181, 454] width 451 height 17
click at [1074, 503] on button "Save" at bounding box center [1051, 509] width 65 height 26
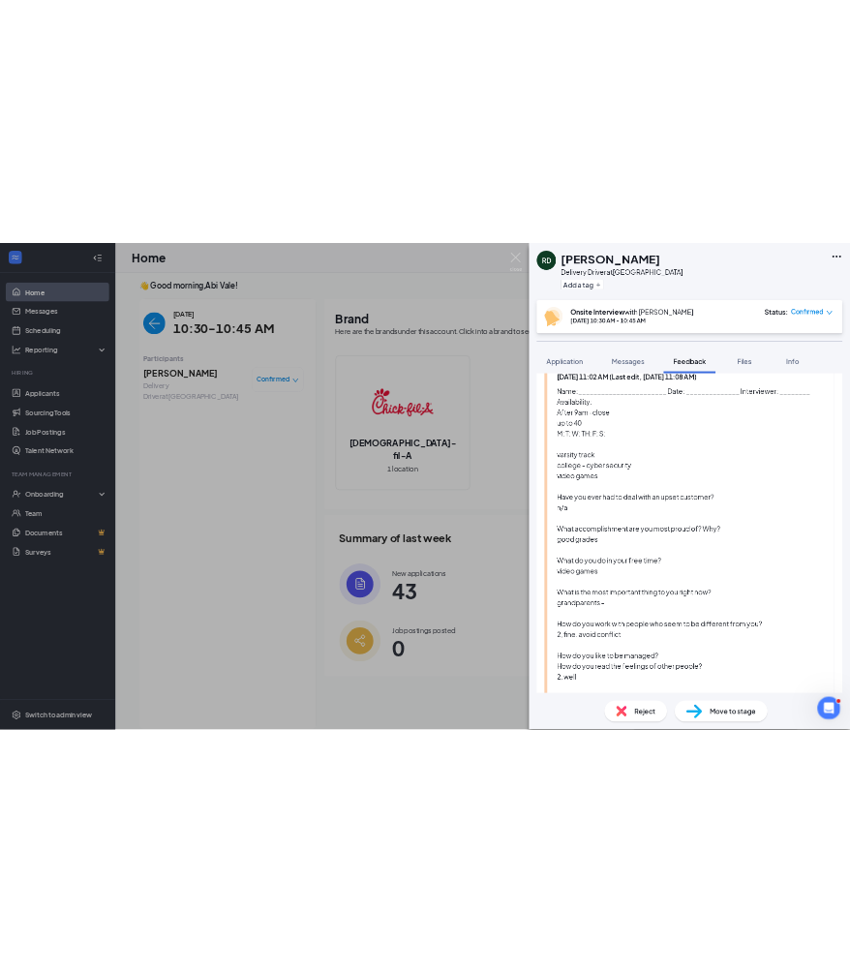
scroll to position [171, 0]
